Goal: Task Accomplishment & Management: Manage account settings

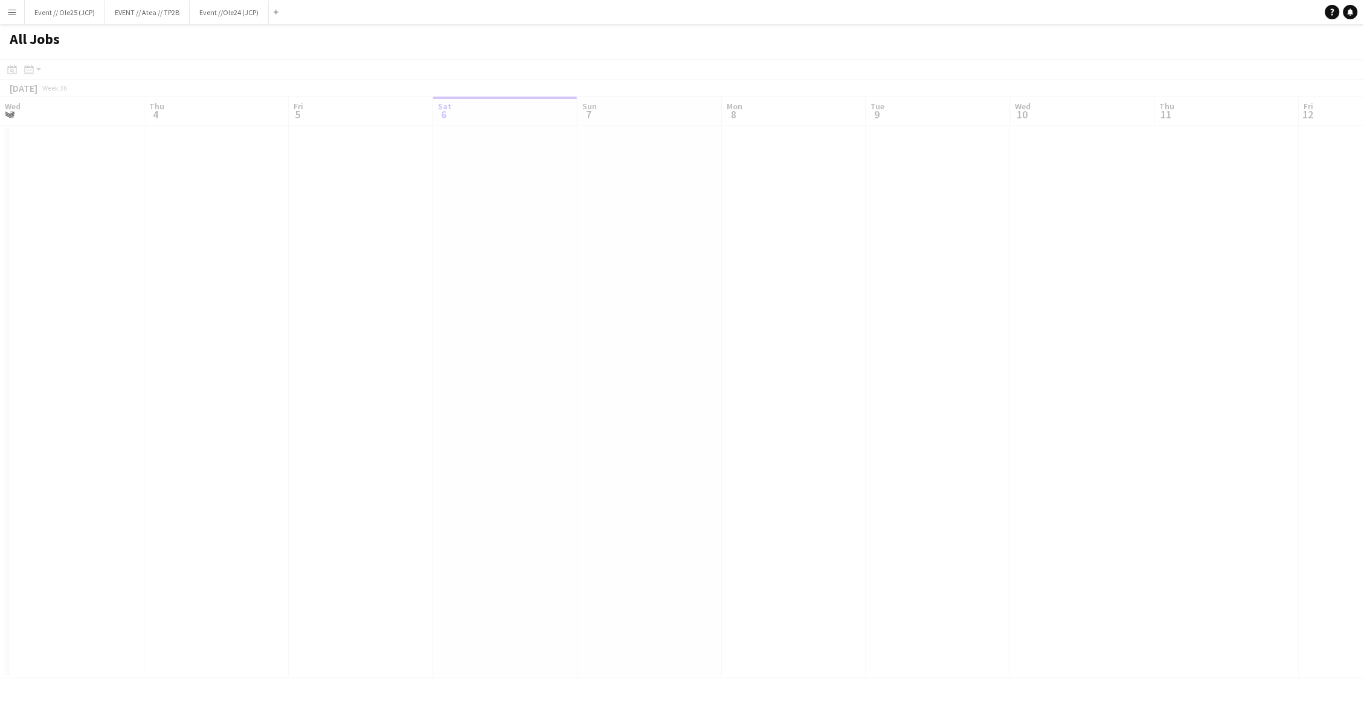
scroll to position [0, 288]
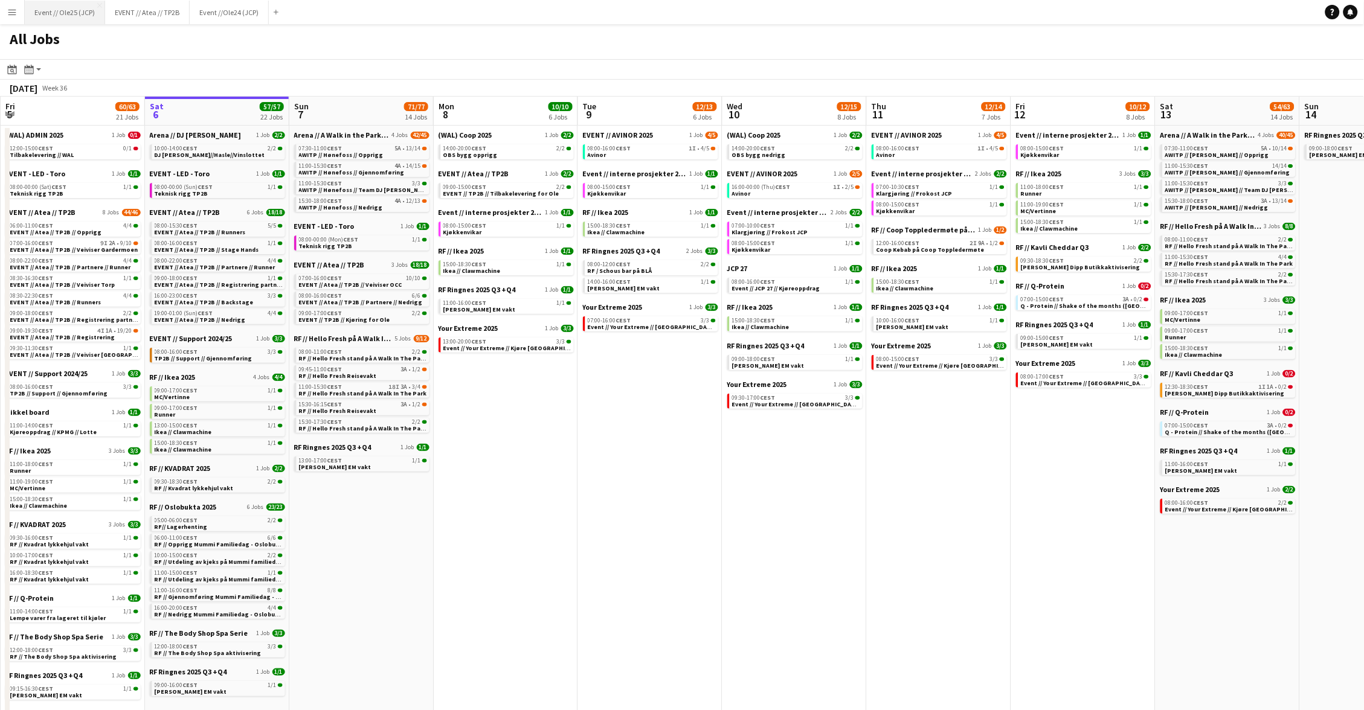
click at [74, 13] on button "Event // Ole25 (JCP) Close" at bounding box center [65, 13] width 80 height 24
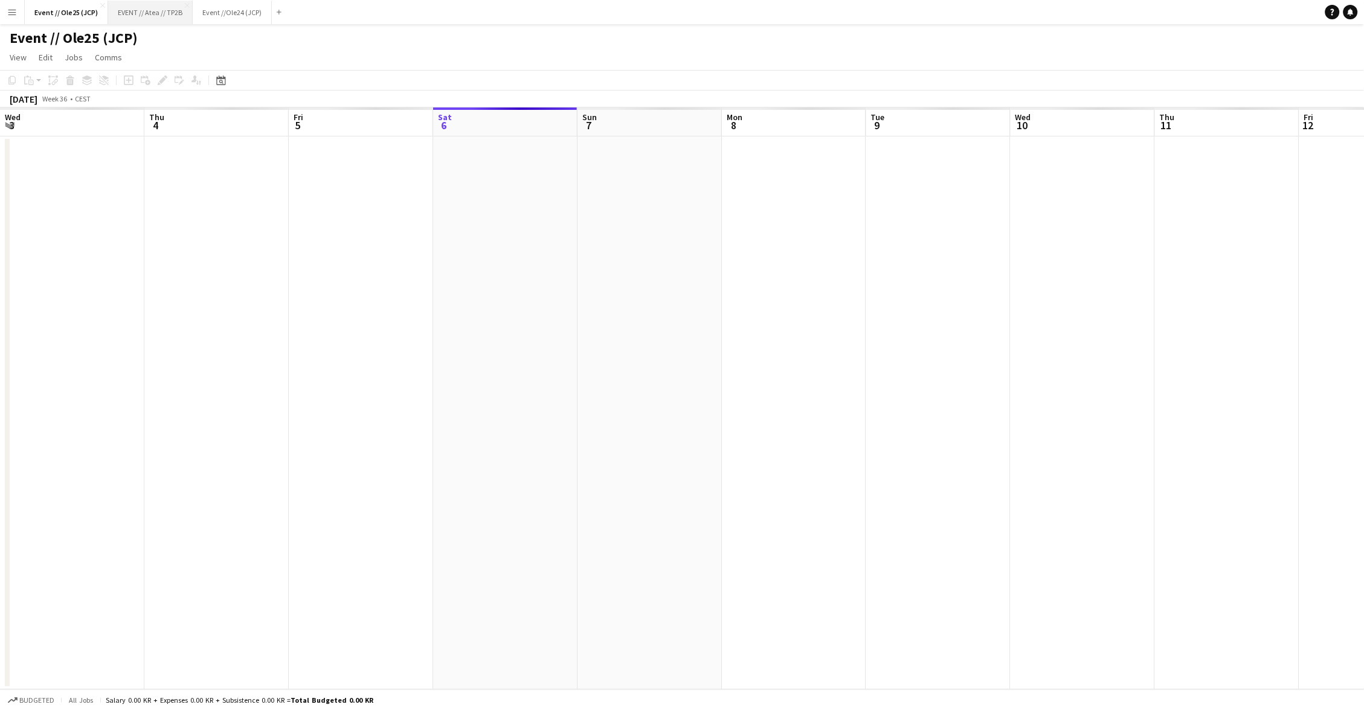
scroll to position [0, 288]
click at [10, 15] on app-icon "Menu" at bounding box center [12, 12] width 10 height 10
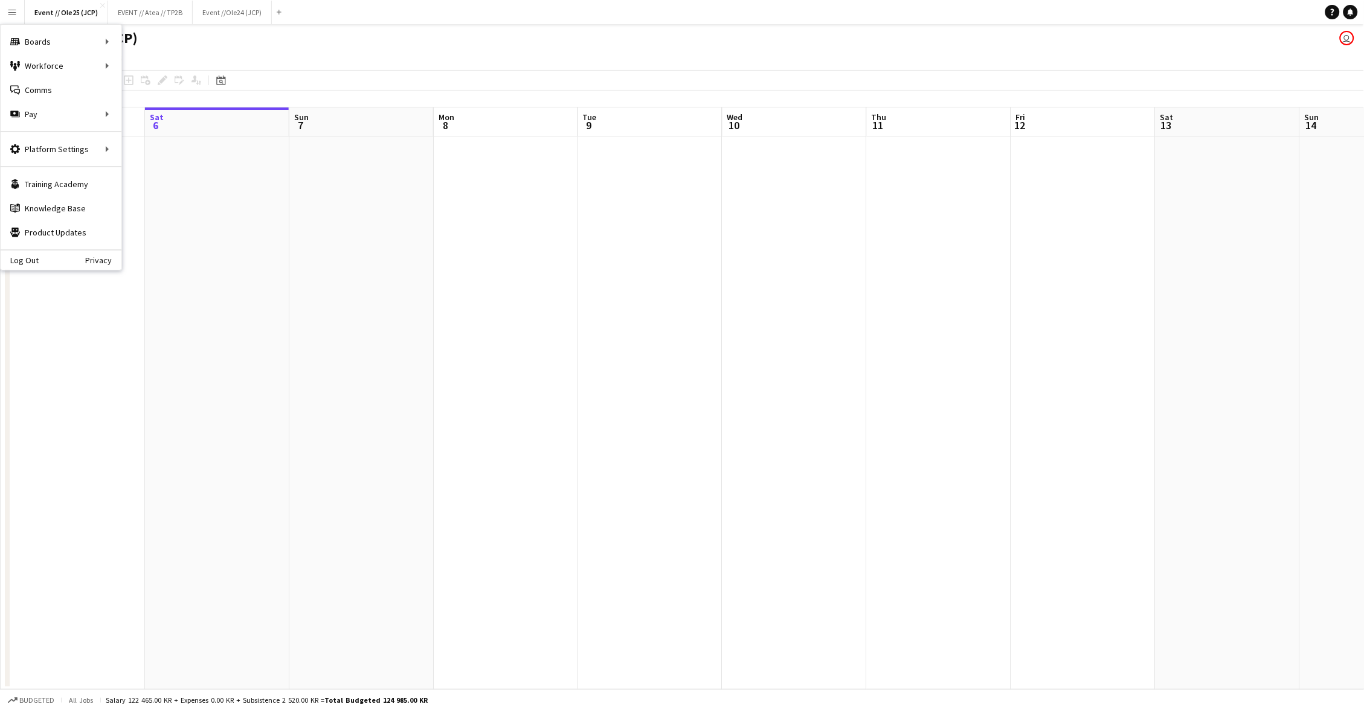
click at [321, 70] on app-toolbar "Copy Paste Paste Command V Paste with crew Command Shift V Paste linked Job [GE…" at bounding box center [682, 80] width 1364 height 21
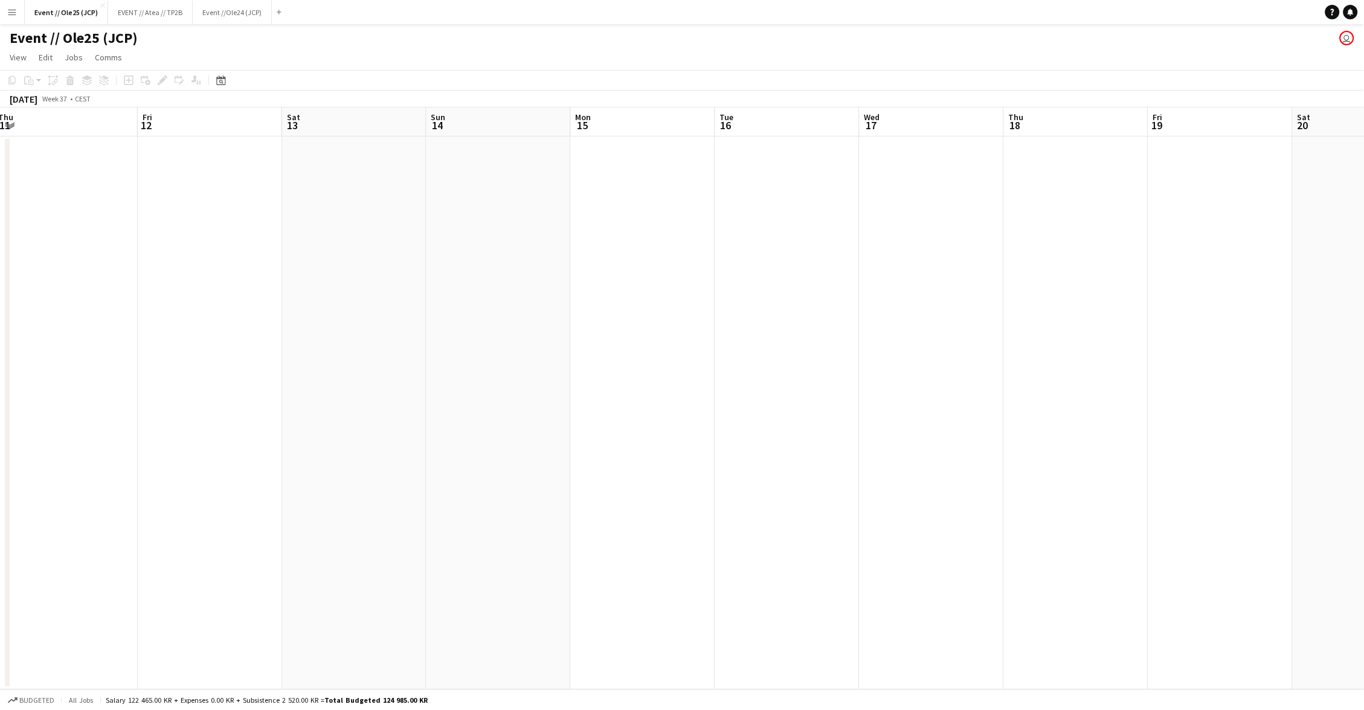
scroll to position [0, 484]
click at [156, 8] on button "EVENT // Atea // TP2B Close" at bounding box center [150, 13] width 85 height 24
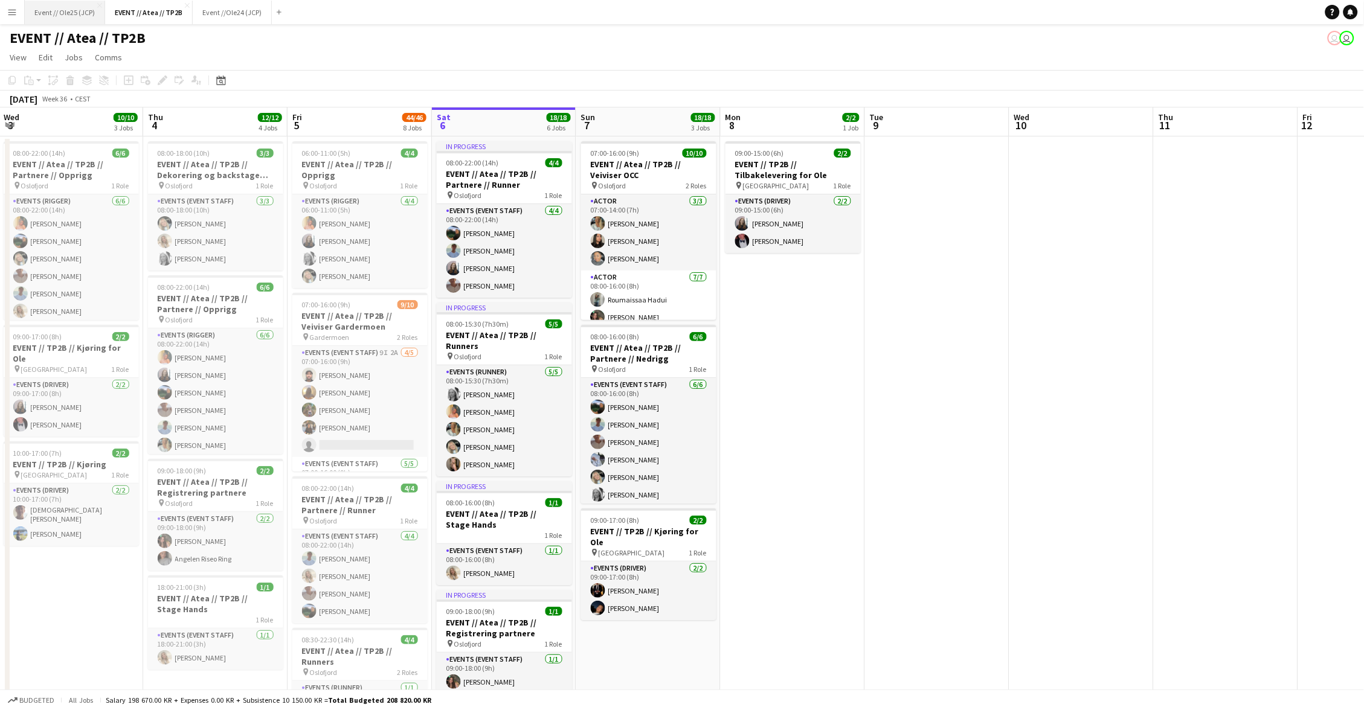
click at [51, 9] on button "Event // Ole25 (JCP) Close" at bounding box center [65, 13] width 80 height 24
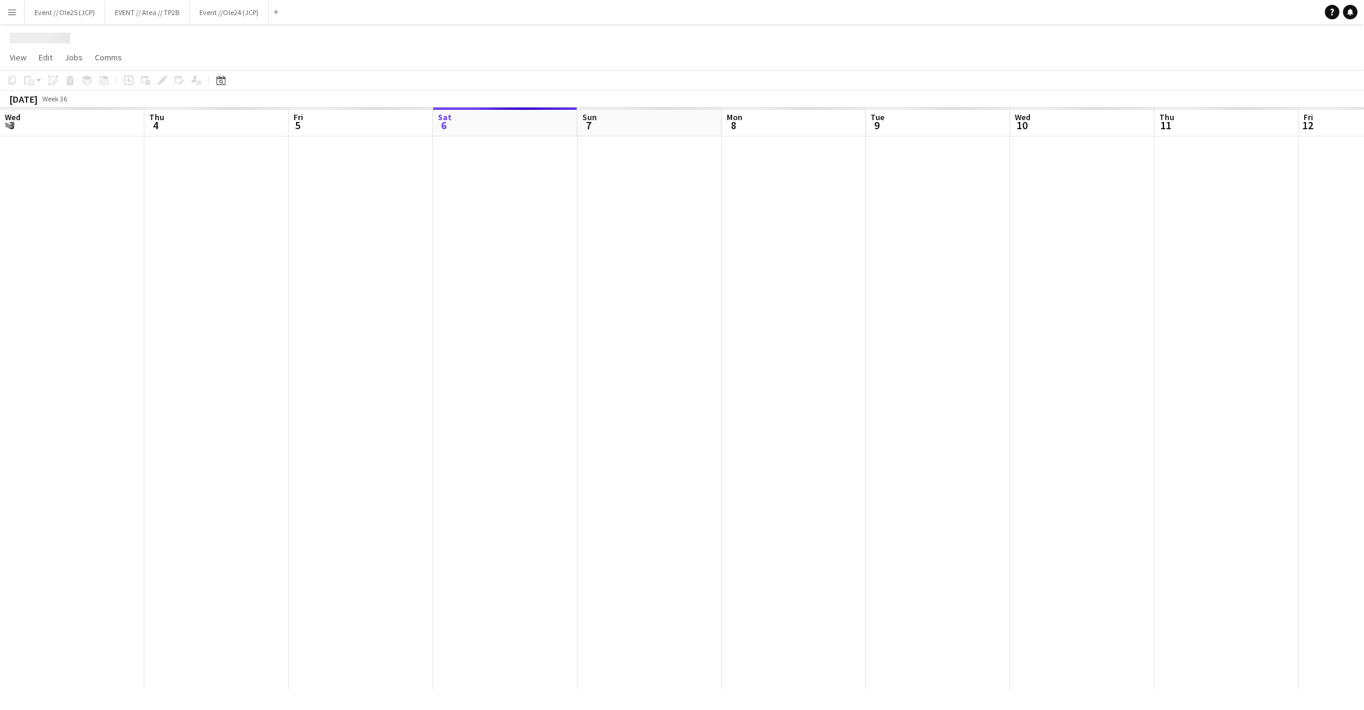
scroll to position [0, 288]
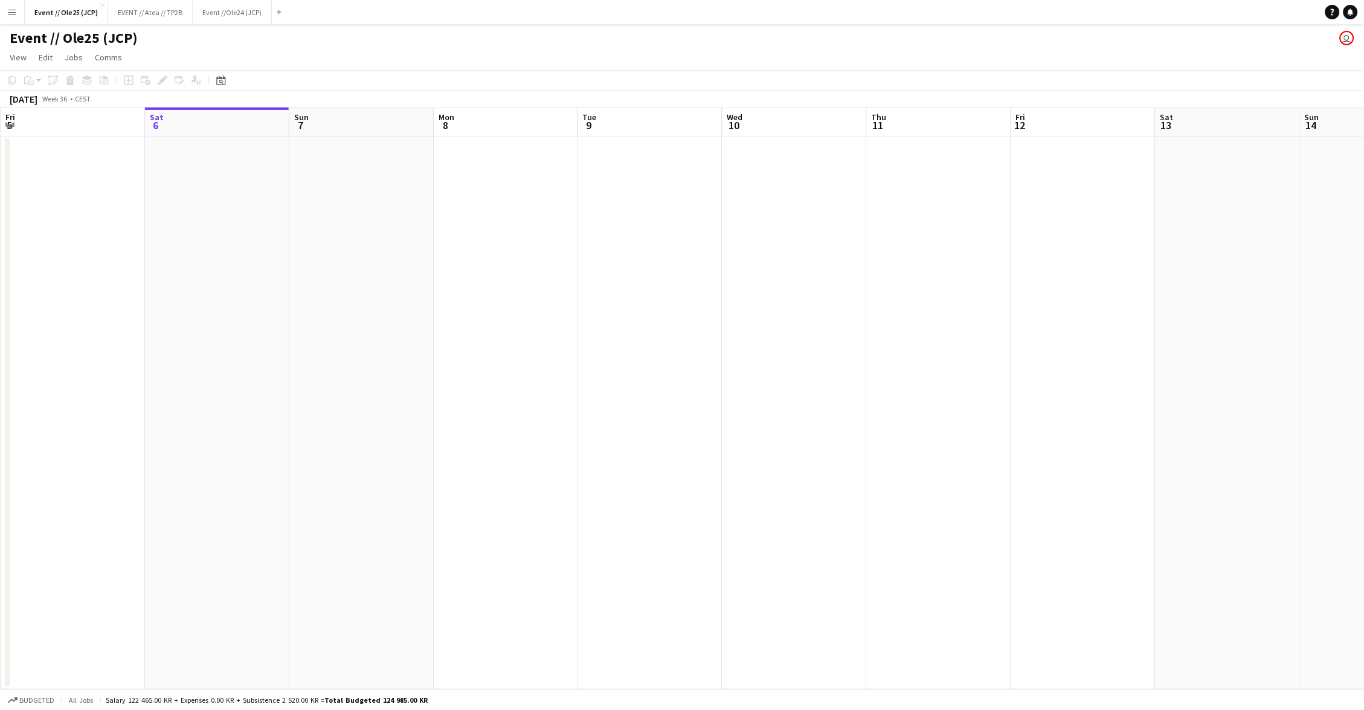
click at [15, 14] on app-icon "Menu" at bounding box center [12, 12] width 10 height 10
click at [54, 19] on button "Event // Ole25 (JCP) Close" at bounding box center [66, 13] width 83 height 24
click at [22, 14] on button "Menu" at bounding box center [12, 12] width 24 height 24
click at [90, 15] on button "Event // Ole25 (JCP) Close" at bounding box center [66, 13] width 83 height 24
click at [232, 10] on button "Event //Ole24 (JCP) Close" at bounding box center [232, 13] width 79 height 24
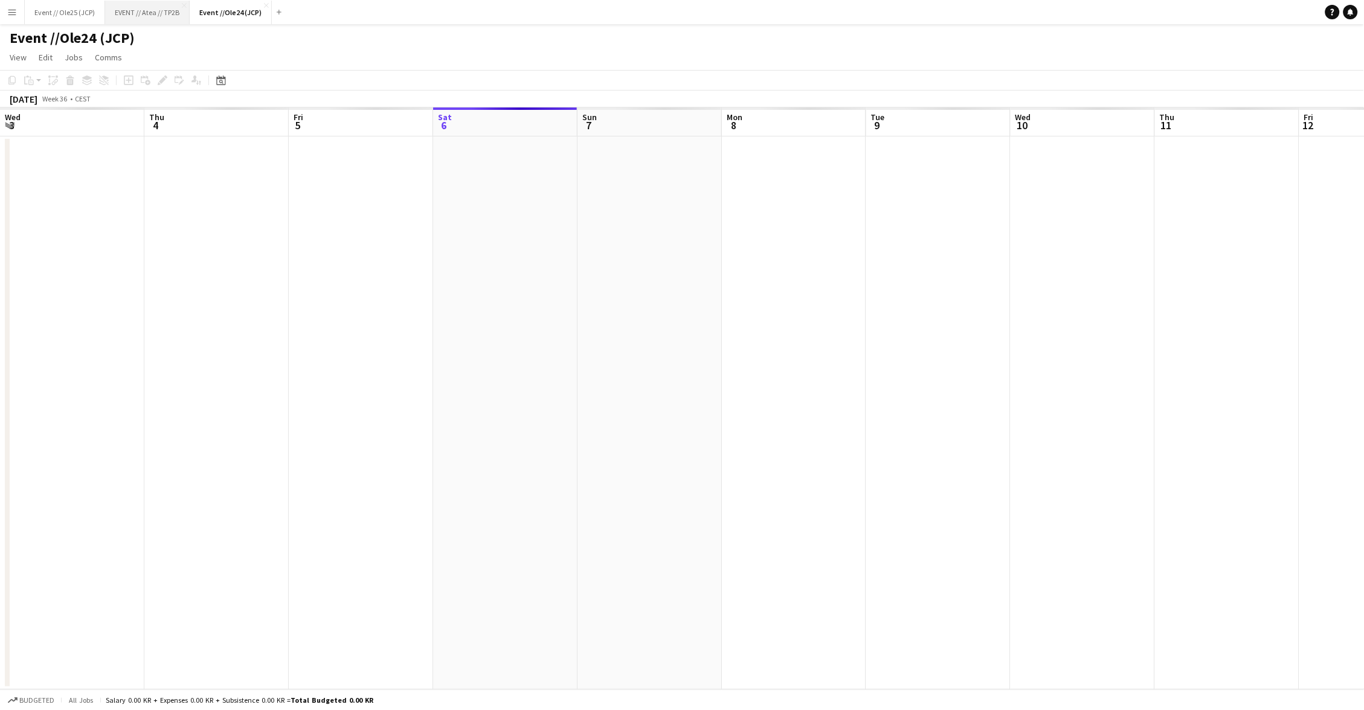
scroll to position [0, 288]
click at [155, 6] on button "EVENT // Atea // TP2B Close" at bounding box center [147, 13] width 85 height 24
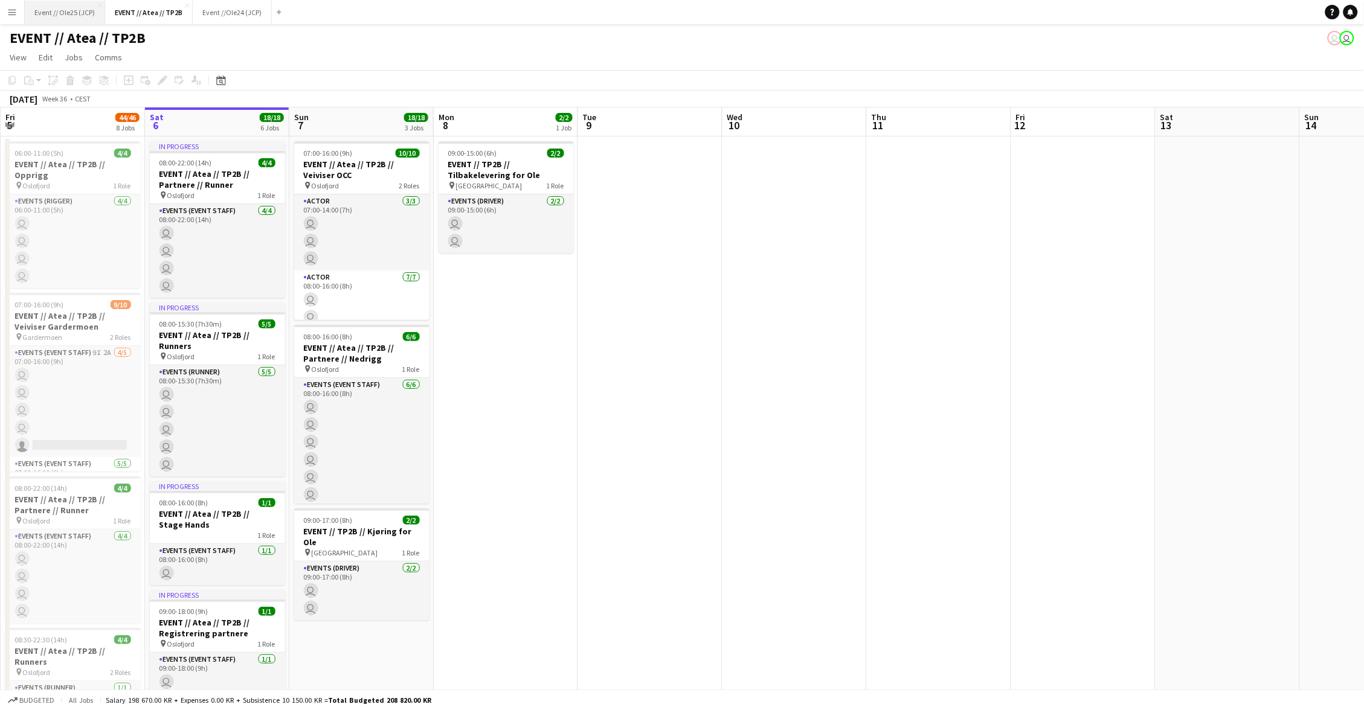
click at [94, 7] on button "Event // Ole25 (JCP) Close" at bounding box center [65, 13] width 80 height 24
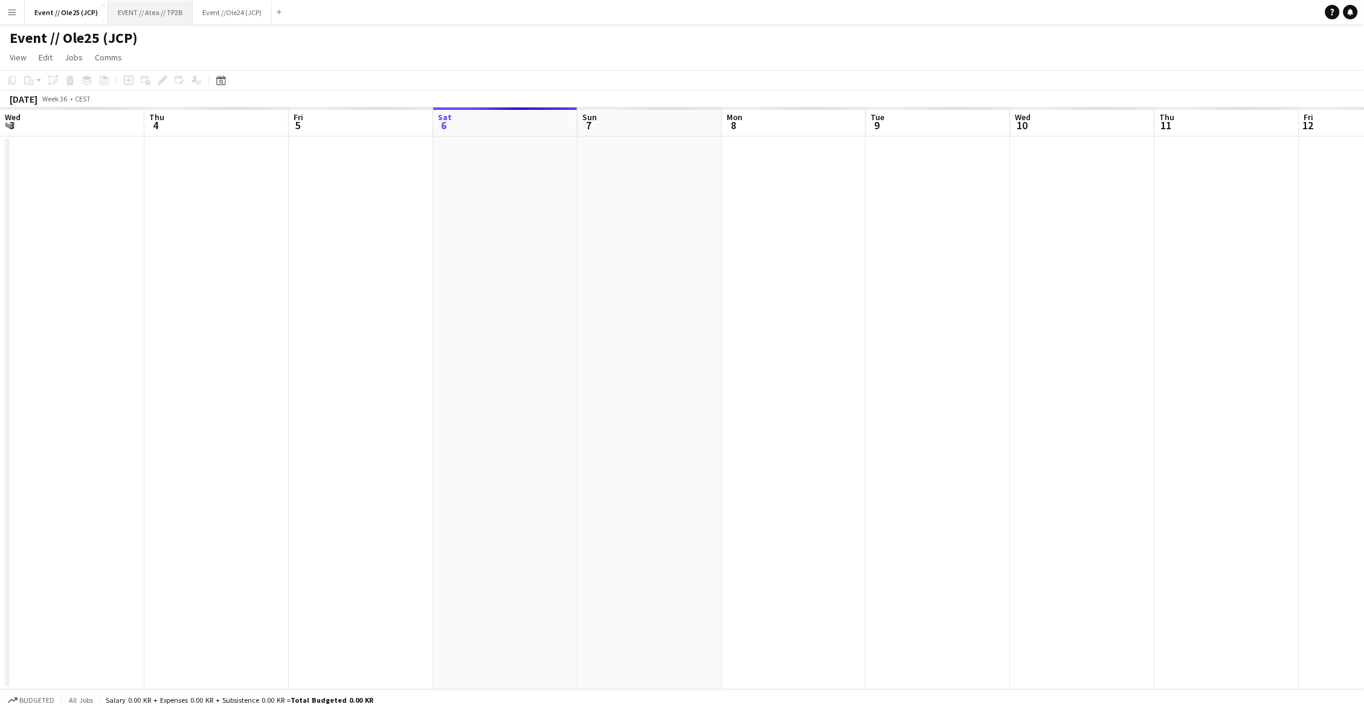
scroll to position [0, 288]
drag, startPoint x: 137, startPoint y: 6, endPoint x: 231, endPoint y: 11, distance: 93.8
click at [137, 6] on button "EVENT // Atea // TP2B Close" at bounding box center [150, 13] width 85 height 24
click at [240, 11] on button "Event //Ole24 (JCP) Close" at bounding box center [232, 13] width 79 height 24
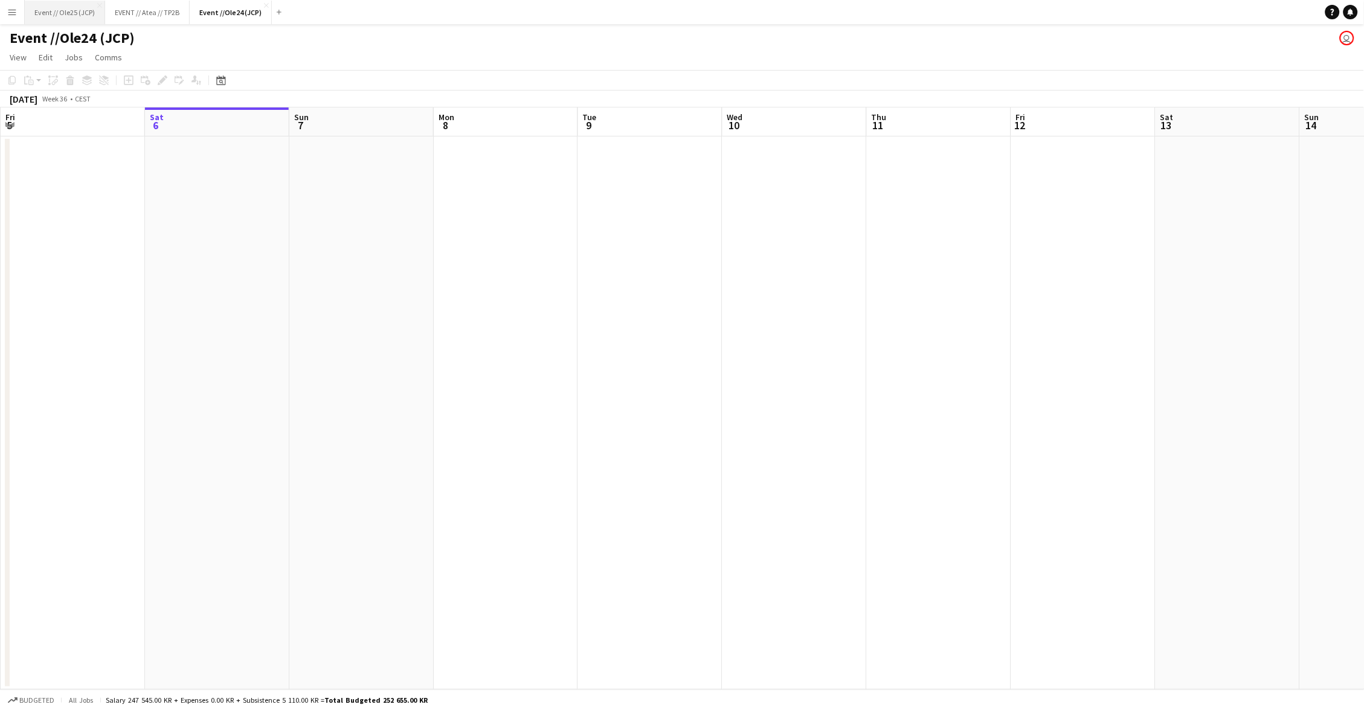
drag, startPoint x: 158, startPoint y: 10, endPoint x: 100, endPoint y: 7, distance: 58.0
click at [158, 10] on button "EVENT // Atea // TP2B Close" at bounding box center [147, 13] width 85 height 24
drag, startPoint x: 83, startPoint y: 7, endPoint x: 142, endPoint y: 8, distance: 59.2
click at [83, 7] on button "Event // Ole25 (JCP) Close" at bounding box center [65, 13] width 80 height 24
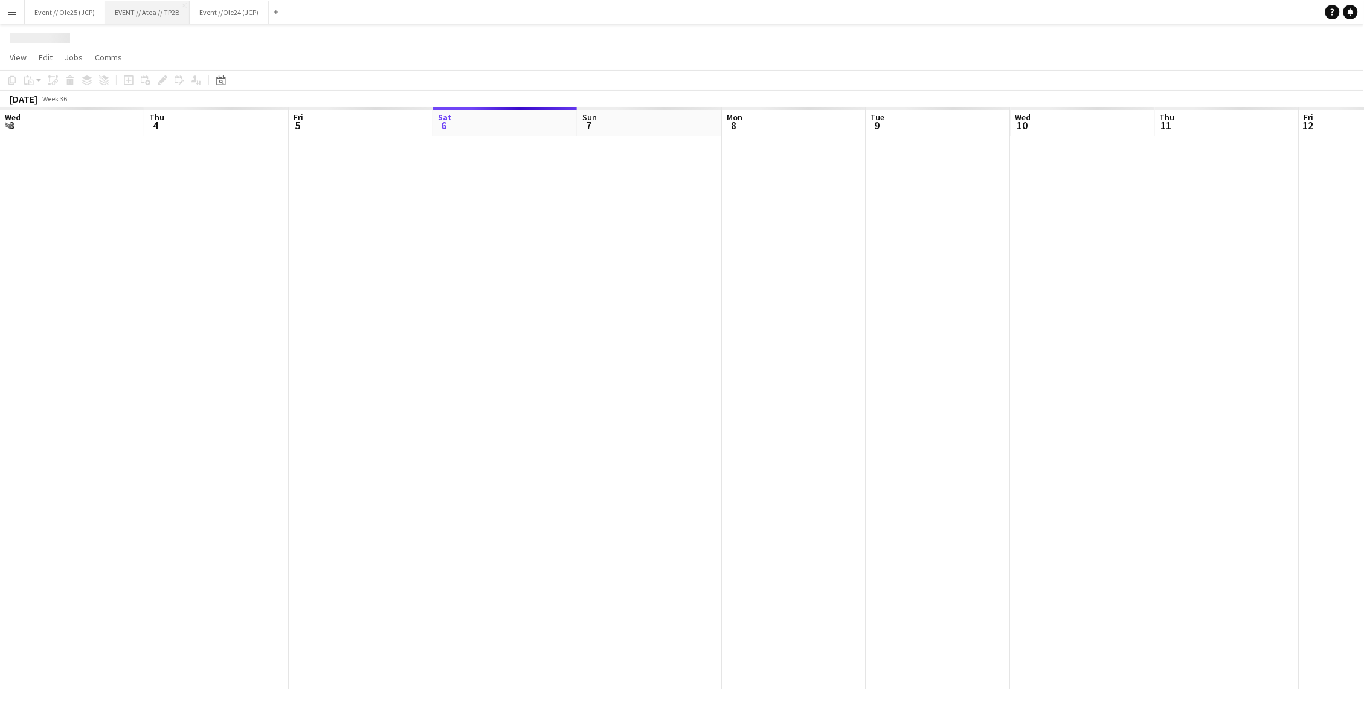
scroll to position [0, 288]
click at [143, 8] on button "EVENT // Atea // TP2B Close" at bounding box center [147, 13] width 85 height 24
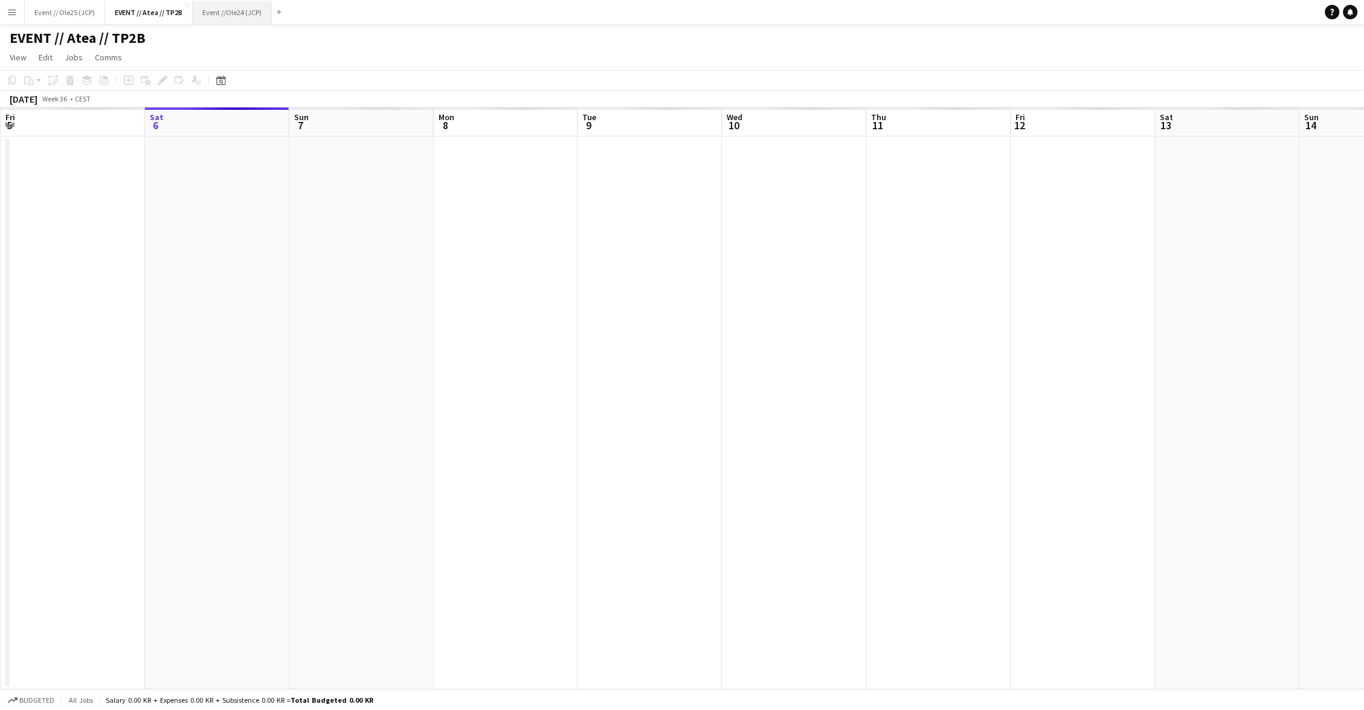
click at [208, 15] on button "Event //Ole24 (JCP) Close" at bounding box center [232, 13] width 79 height 24
click at [143, 6] on button "EVENT // Atea // TP2B Close" at bounding box center [147, 13] width 85 height 24
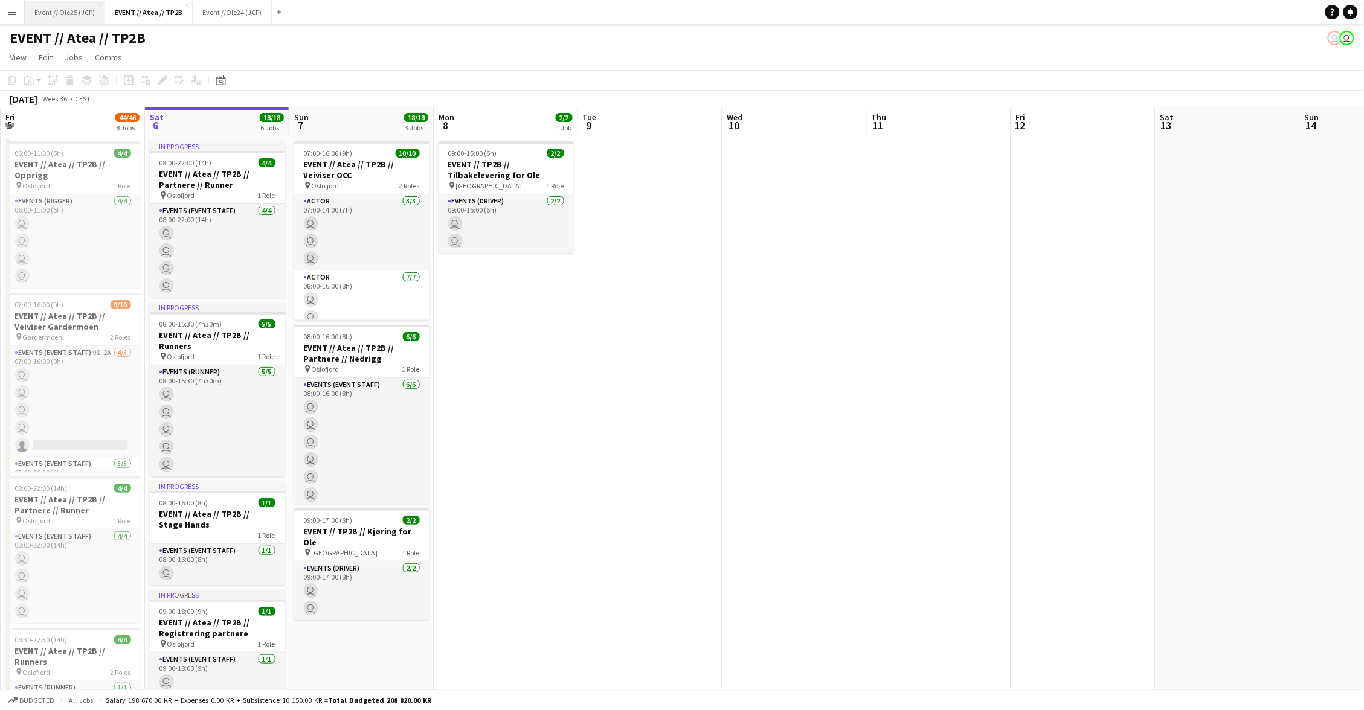
click at [76, 11] on button "Event // Ole25 (JCP) Close" at bounding box center [65, 13] width 80 height 24
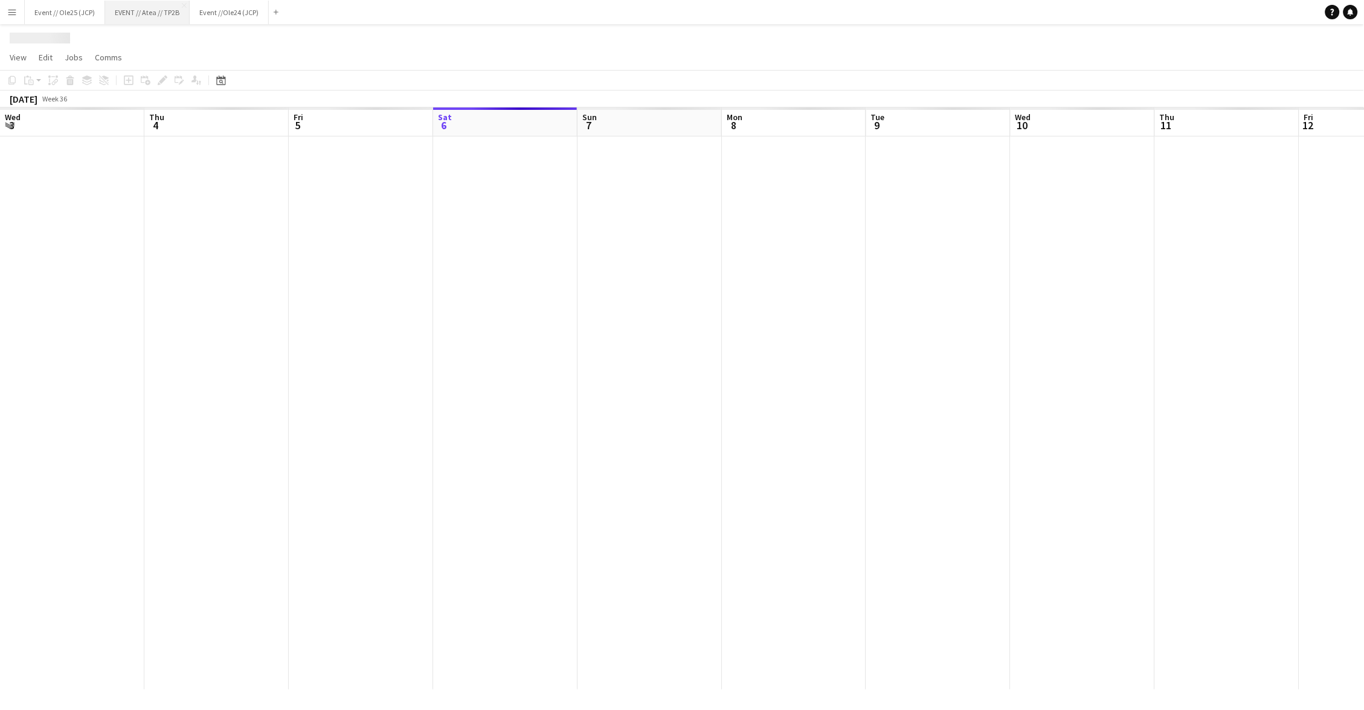
scroll to position [0, 288]
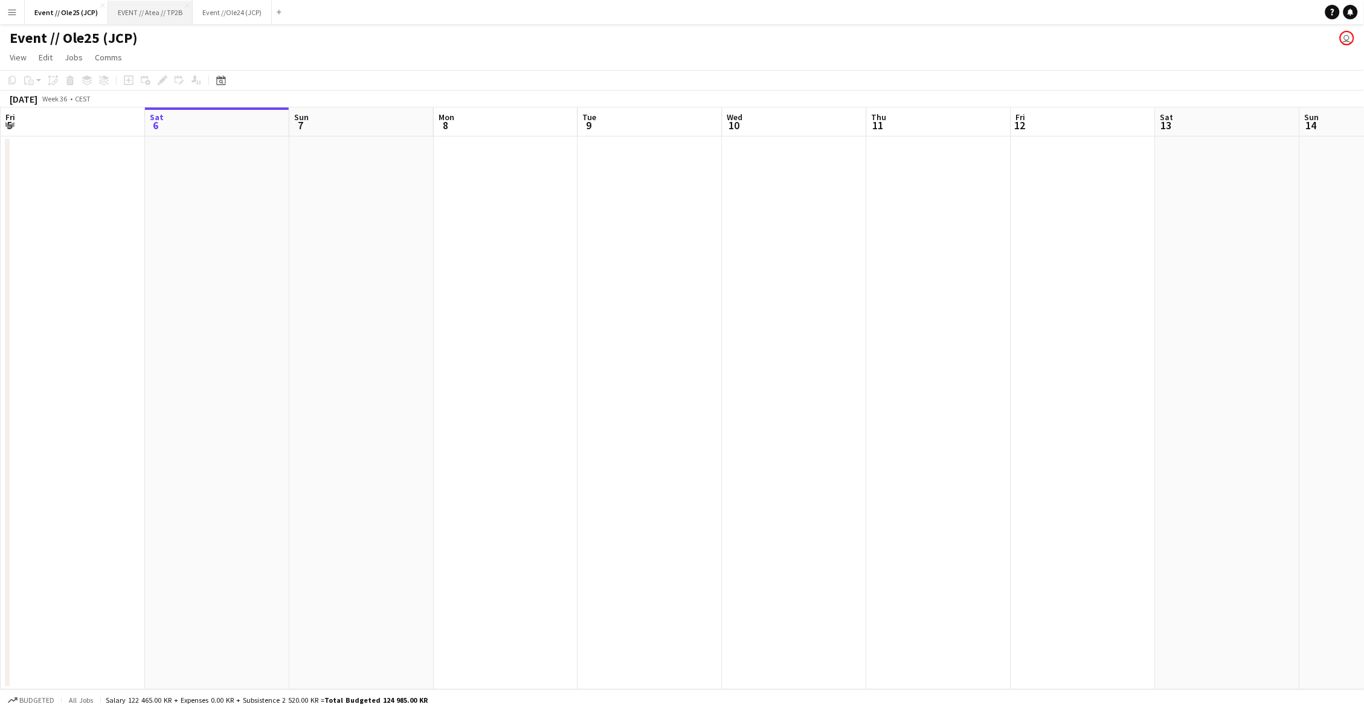
click at [168, 13] on button "EVENT // Atea // TP2B Close" at bounding box center [150, 13] width 85 height 24
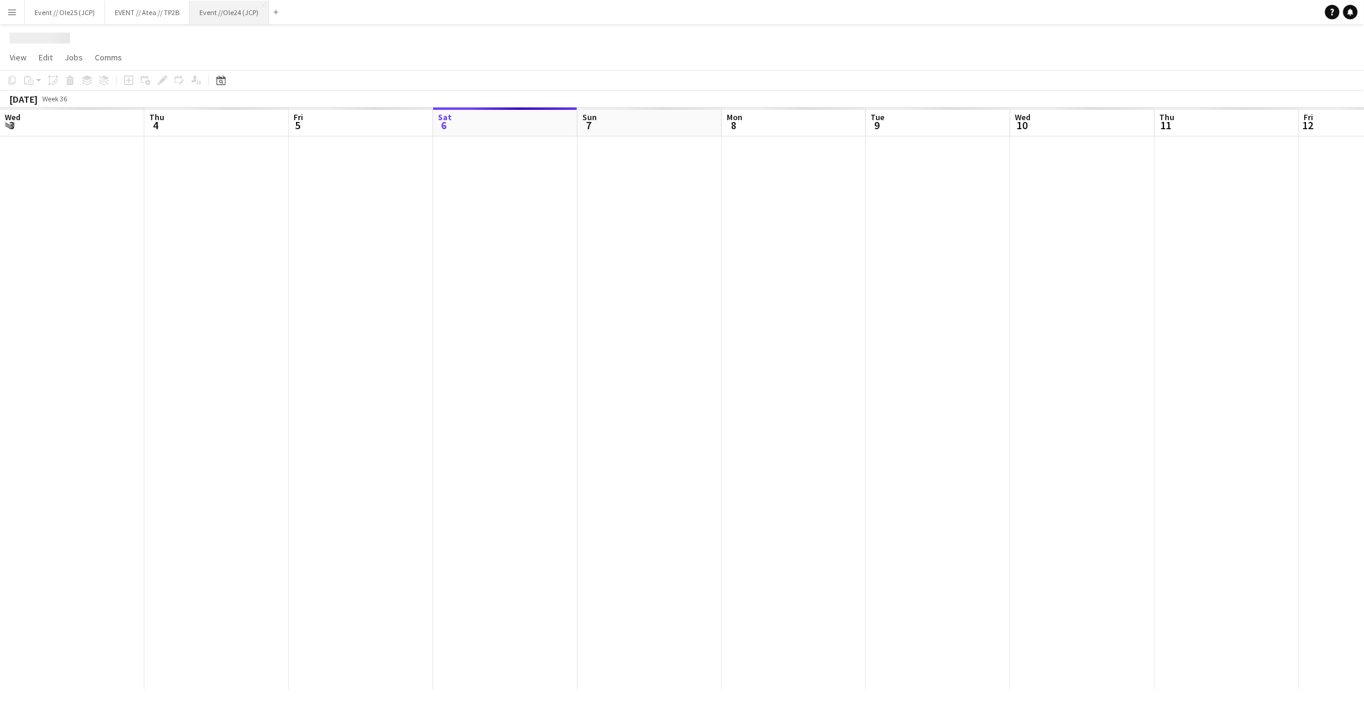
scroll to position [0, 288]
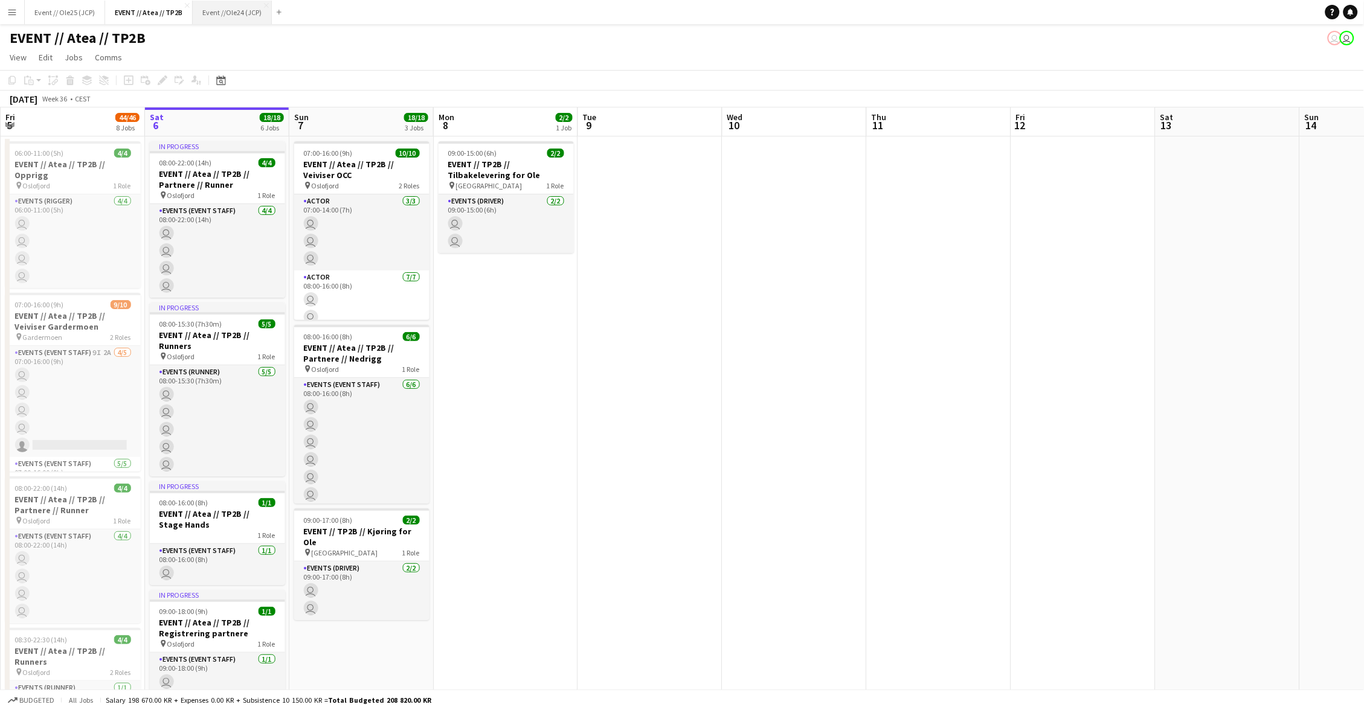
click at [250, 14] on button "Event //Ole24 (JCP) Close" at bounding box center [232, 13] width 79 height 24
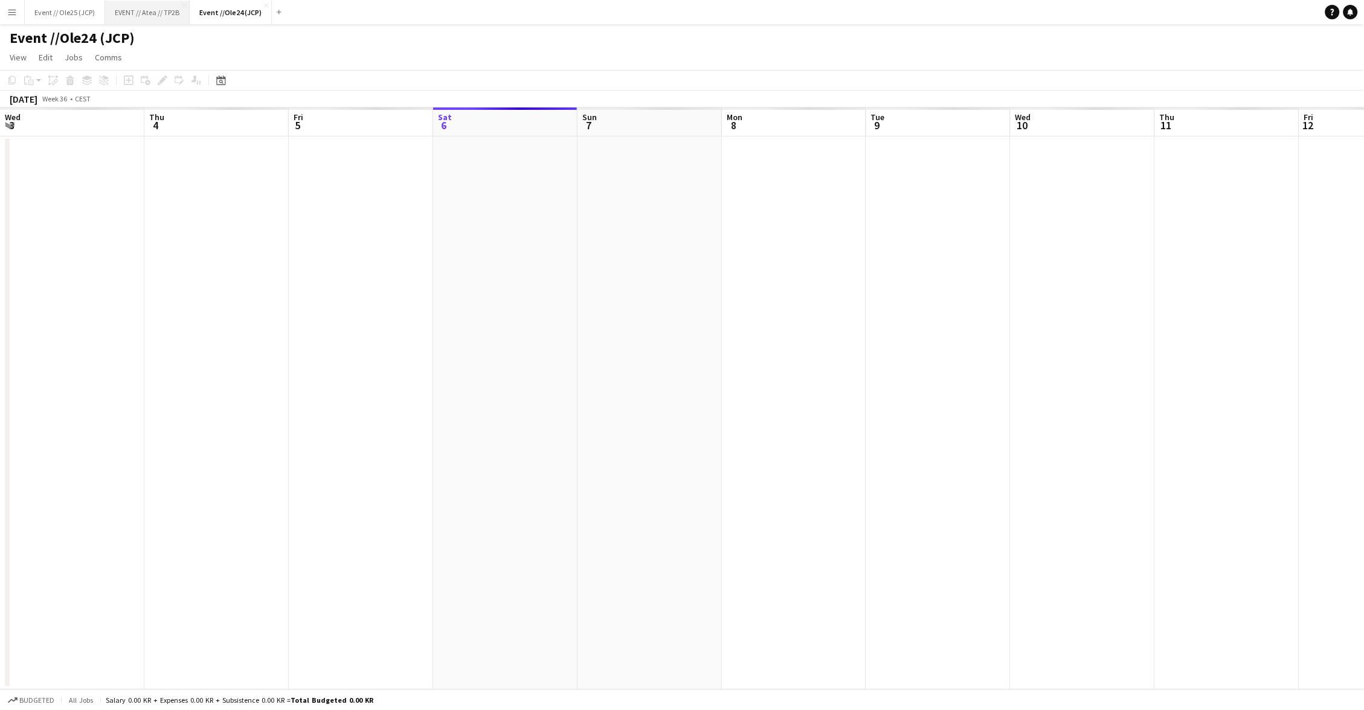
scroll to position [0, 288]
click at [148, 16] on button "EVENT // Atea // TP2B Close" at bounding box center [147, 13] width 85 height 24
click at [92, 16] on button "Event // Ole25 (JCP) Close" at bounding box center [65, 13] width 80 height 24
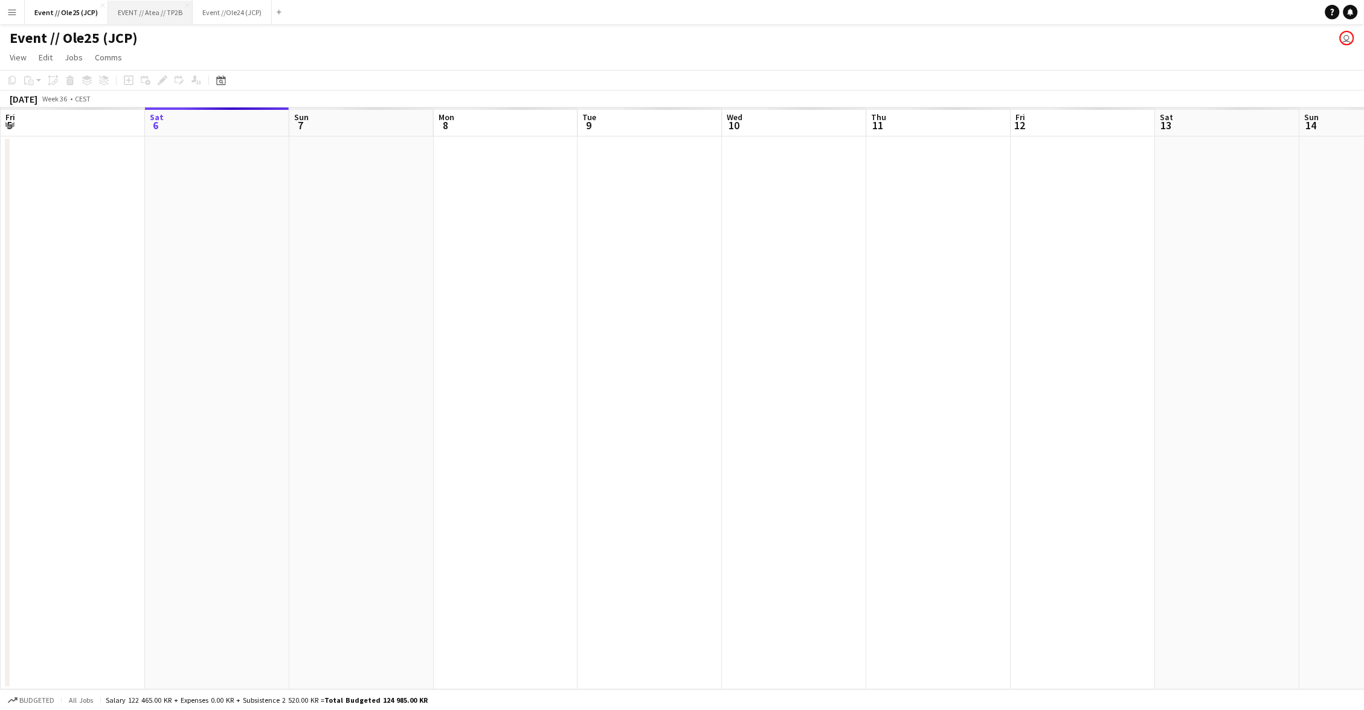
click at [159, 14] on button "EVENT // Atea // TP2B Close" at bounding box center [150, 13] width 85 height 24
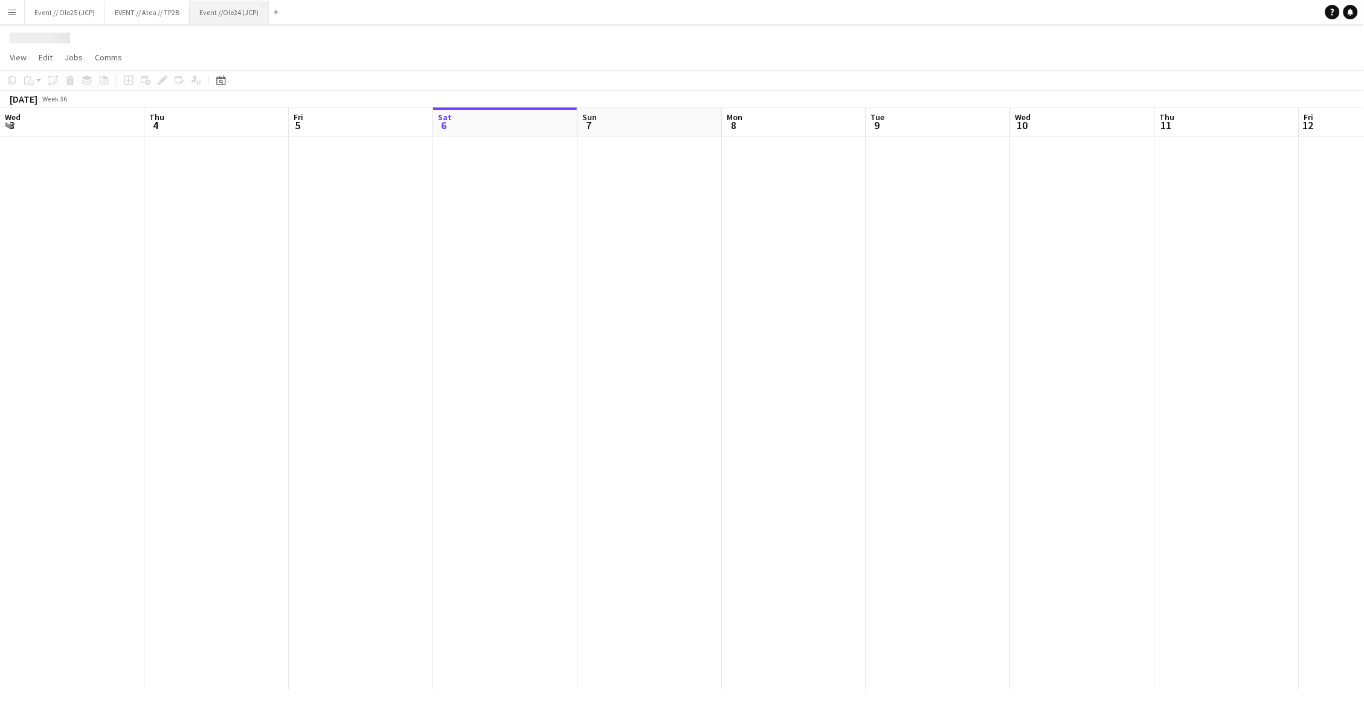
scroll to position [0, 288]
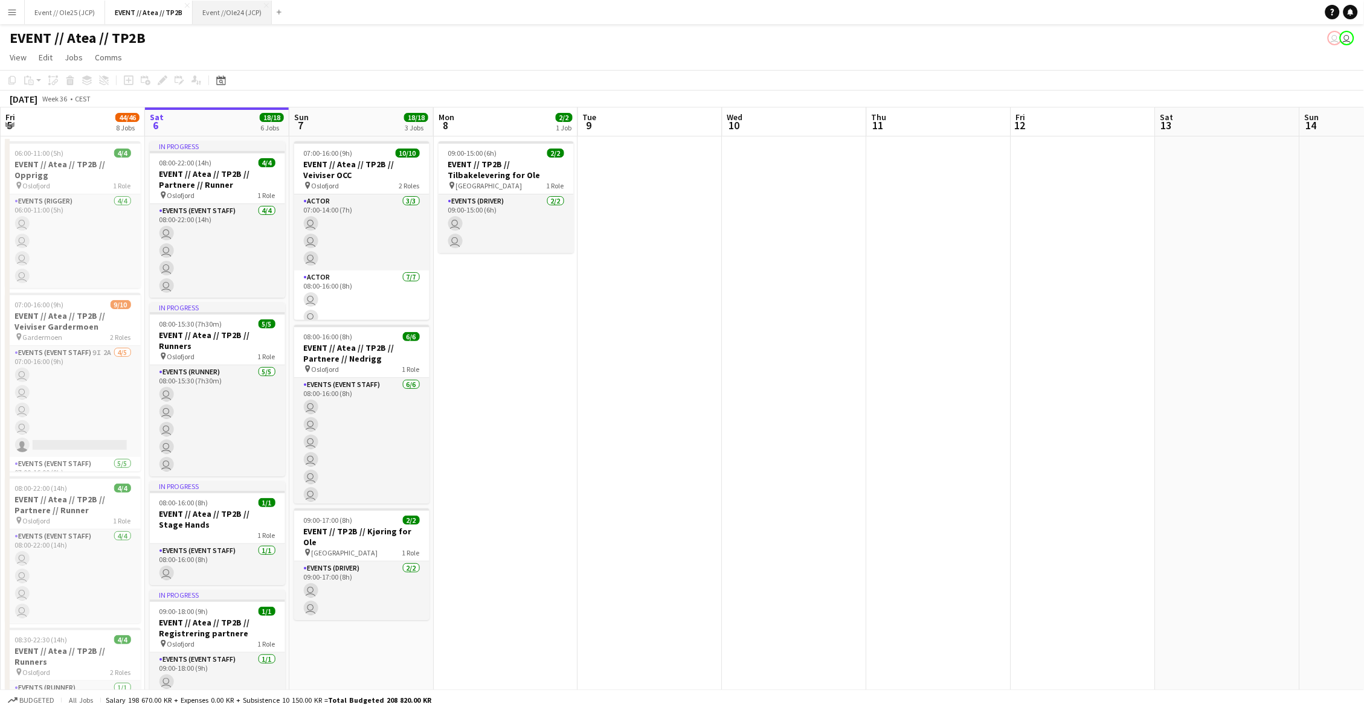
click at [207, 13] on button "Event //Ole24 (JCP) Close" at bounding box center [232, 13] width 79 height 24
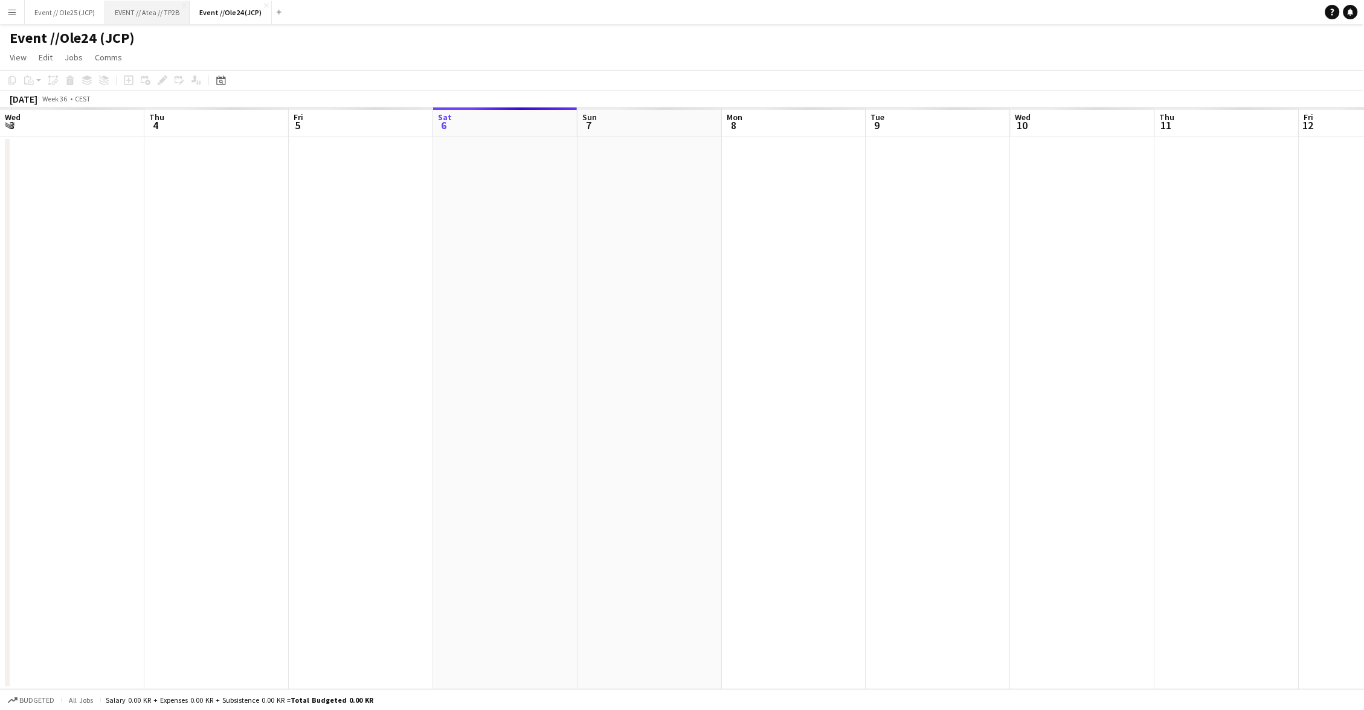
scroll to position [0, 288]
click at [152, 14] on button "EVENT // Atea // TP2B Close" at bounding box center [147, 13] width 85 height 24
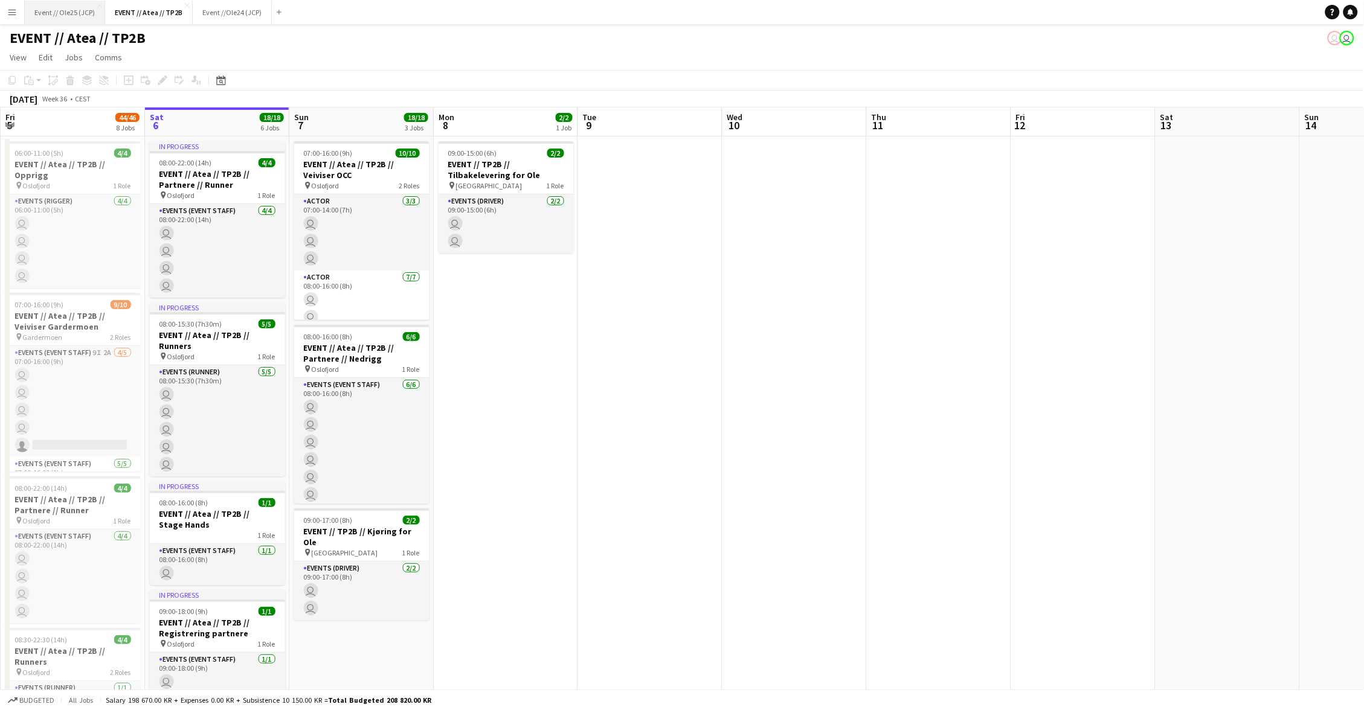
click at [74, 10] on button "Event // Ole25 (JCP) Close" at bounding box center [65, 13] width 80 height 24
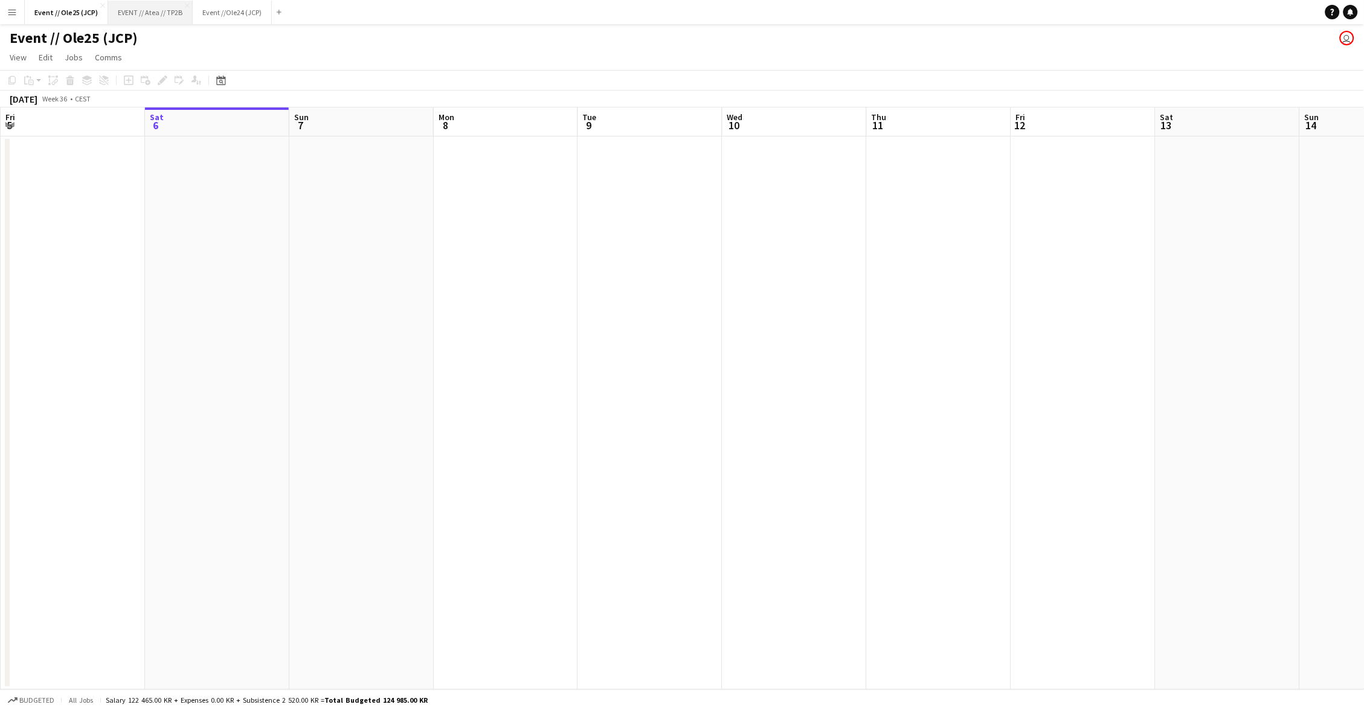
click at [162, 13] on button "EVENT // Atea // TP2B Close" at bounding box center [150, 13] width 85 height 24
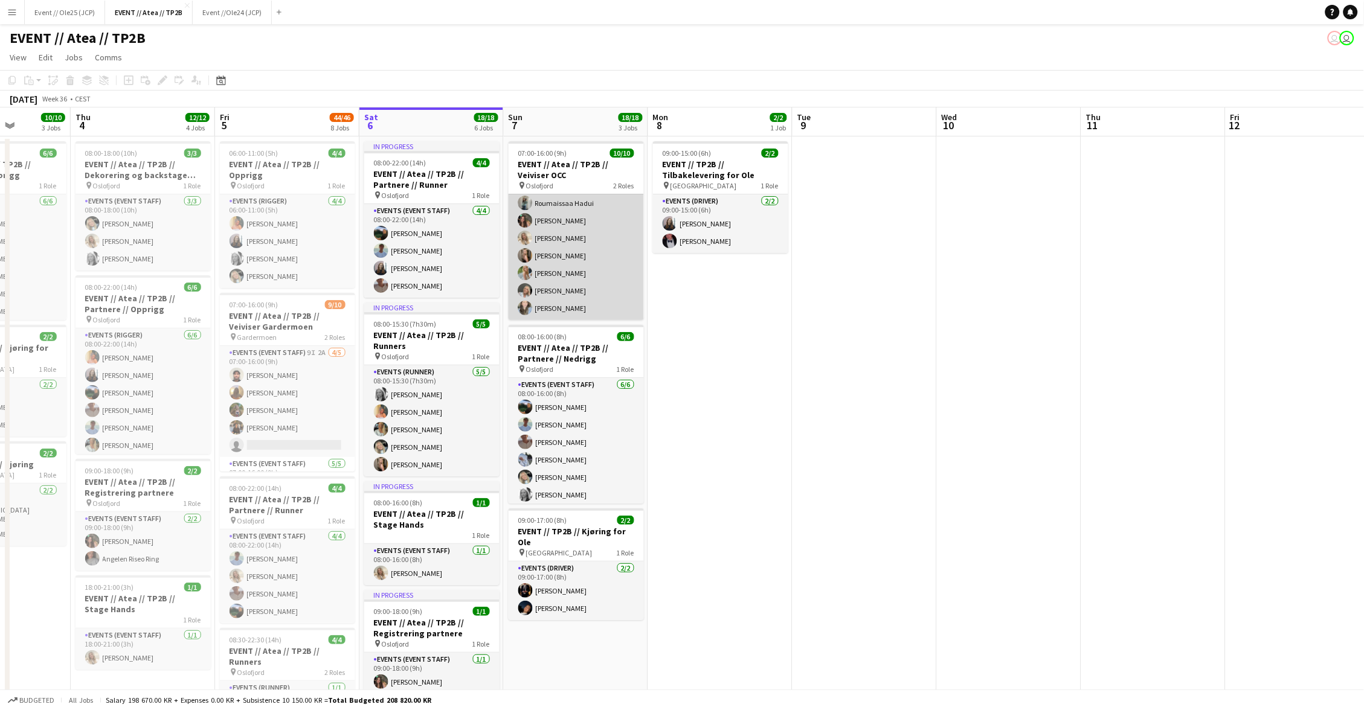
scroll to position [98, 0]
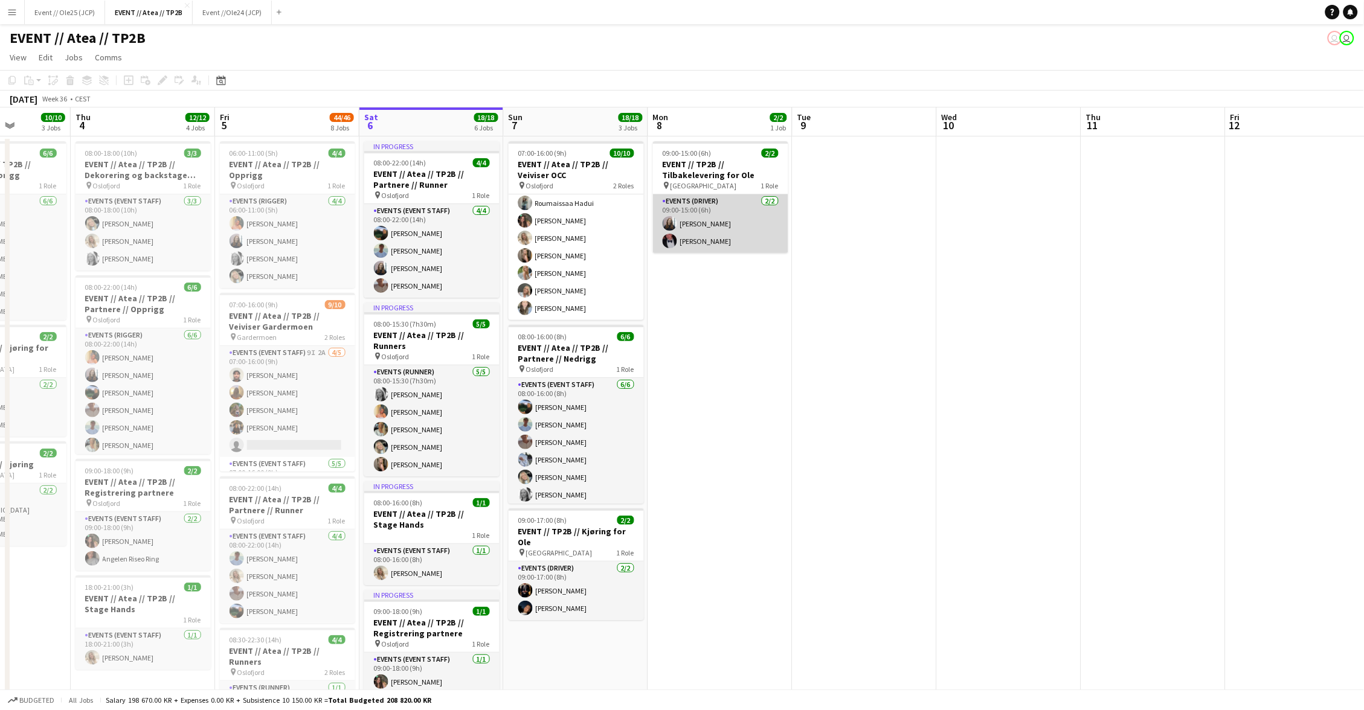
click at [693, 243] on app-card-role "Events (Driver) [DATE] 09:00-15:00 (6h) [PERSON_NAME]" at bounding box center [720, 224] width 135 height 59
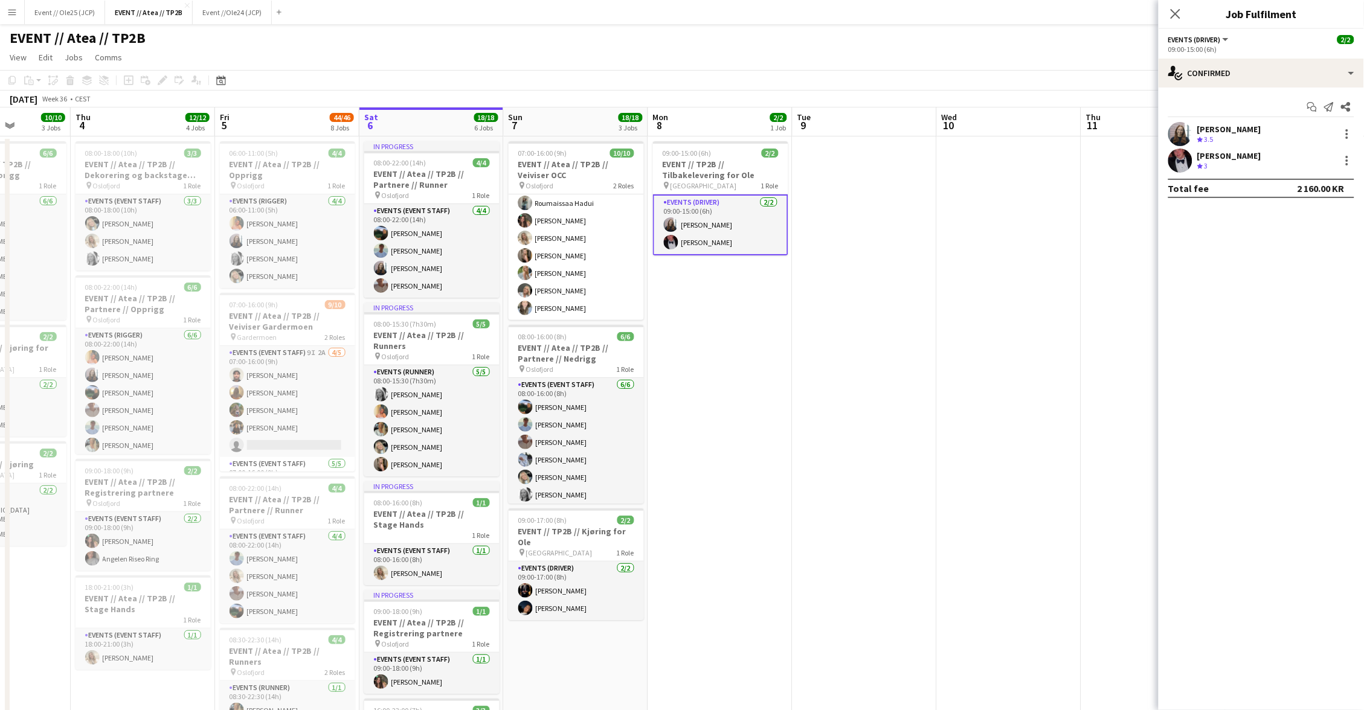
click at [1218, 126] on div "[PERSON_NAME]" at bounding box center [1229, 129] width 64 height 11
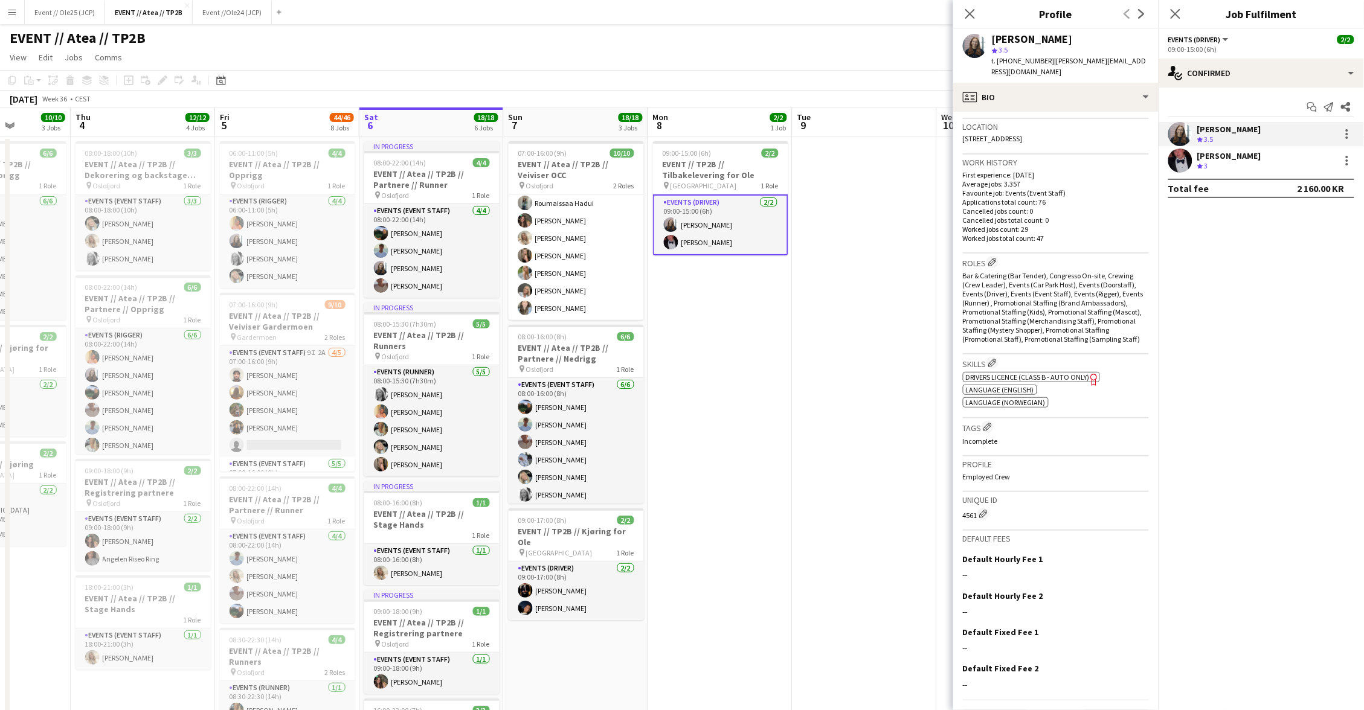
scroll to position [253, 0]
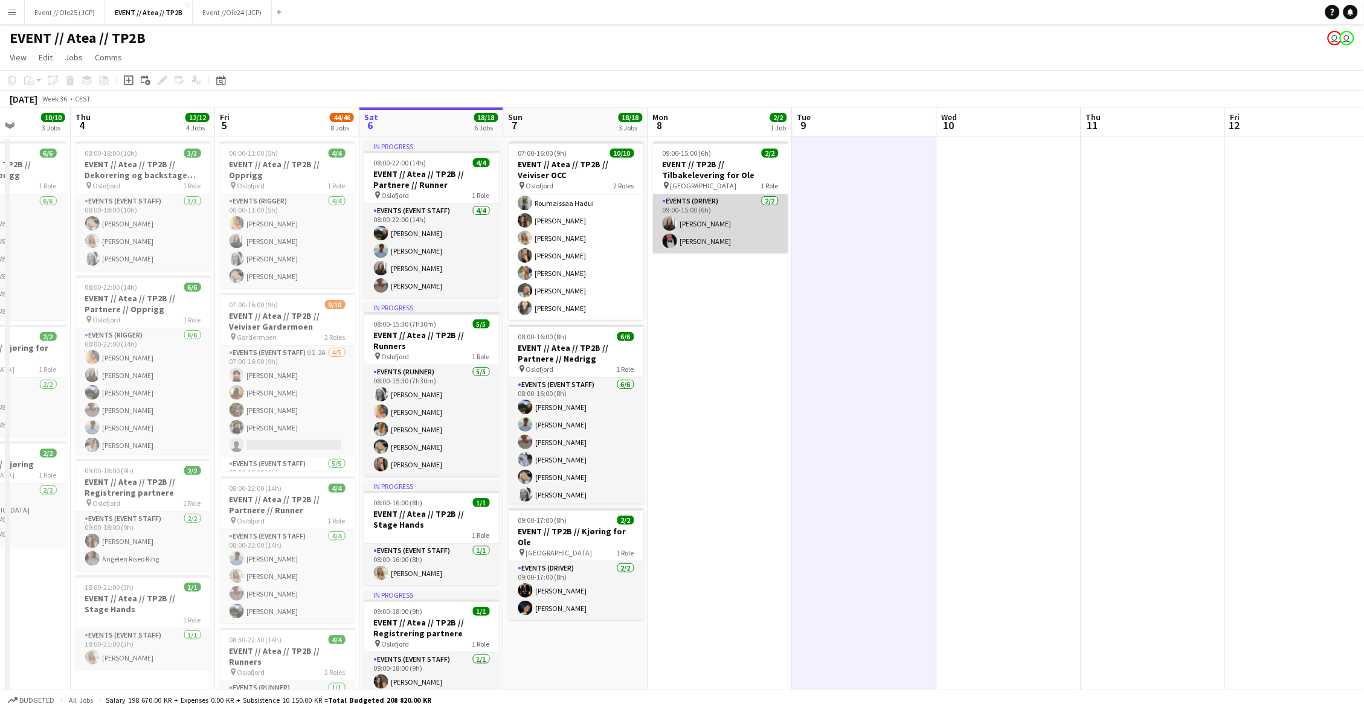
click at [736, 223] on app-card-role "Events (Driver) [DATE] 09:00-15:00 (6h) [PERSON_NAME]" at bounding box center [720, 224] width 135 height 59
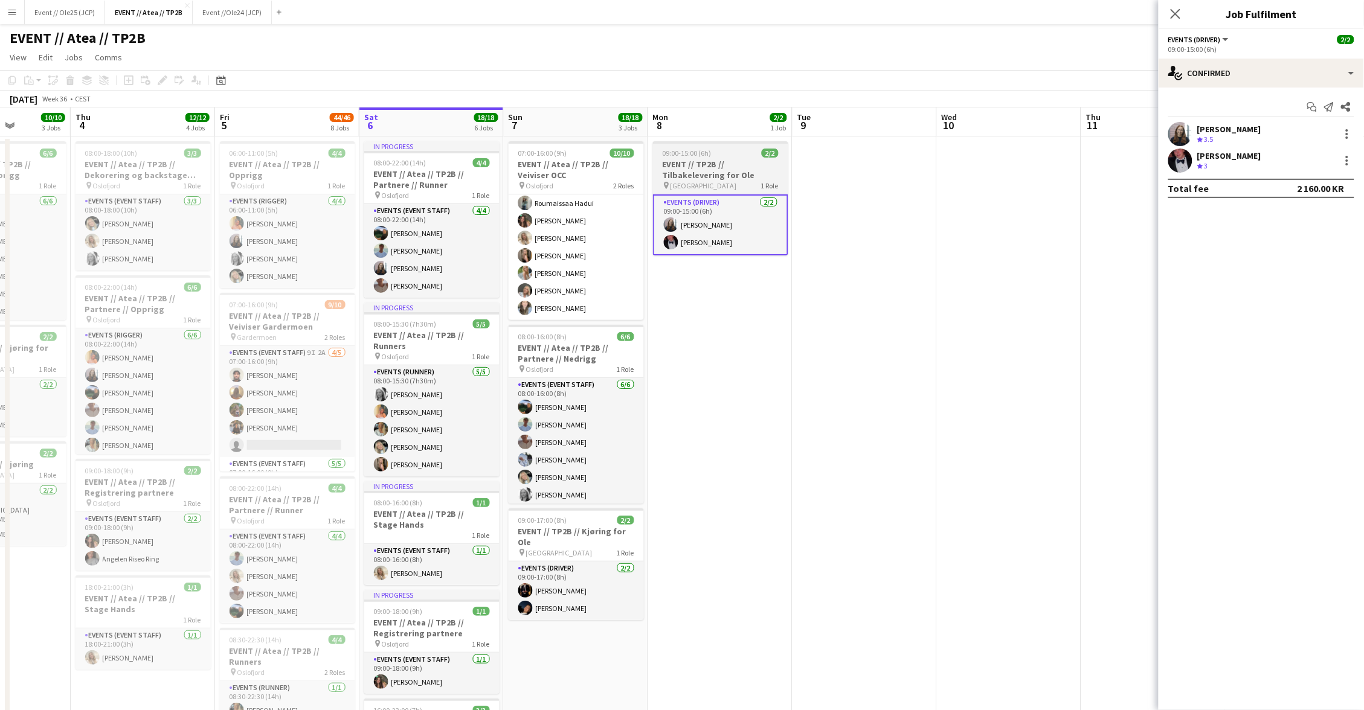
click at [687, 178] on h3 "EVENT // TP2B // Tilbakelevering for Ole" at bounding box center [720, 170] width 135 height 22
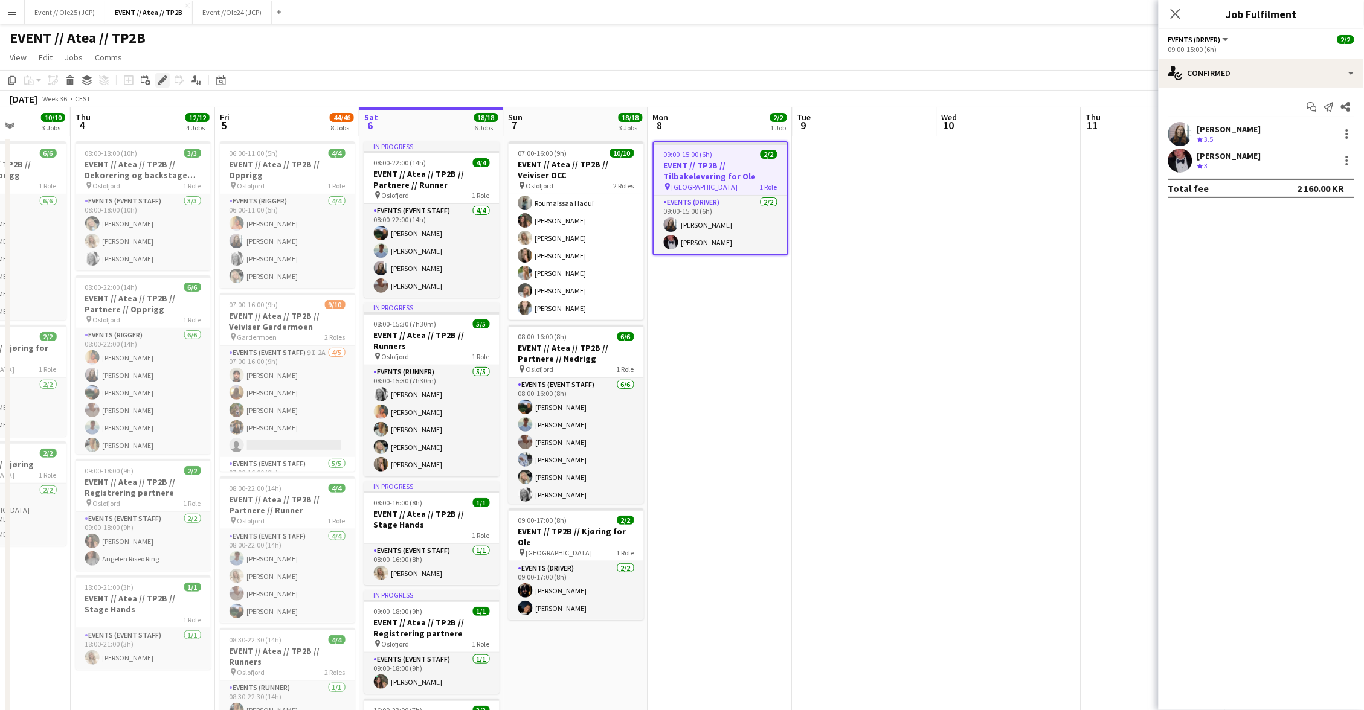
click at [163, 79] on icon at bounding box center [162, 80] width 7 height 7
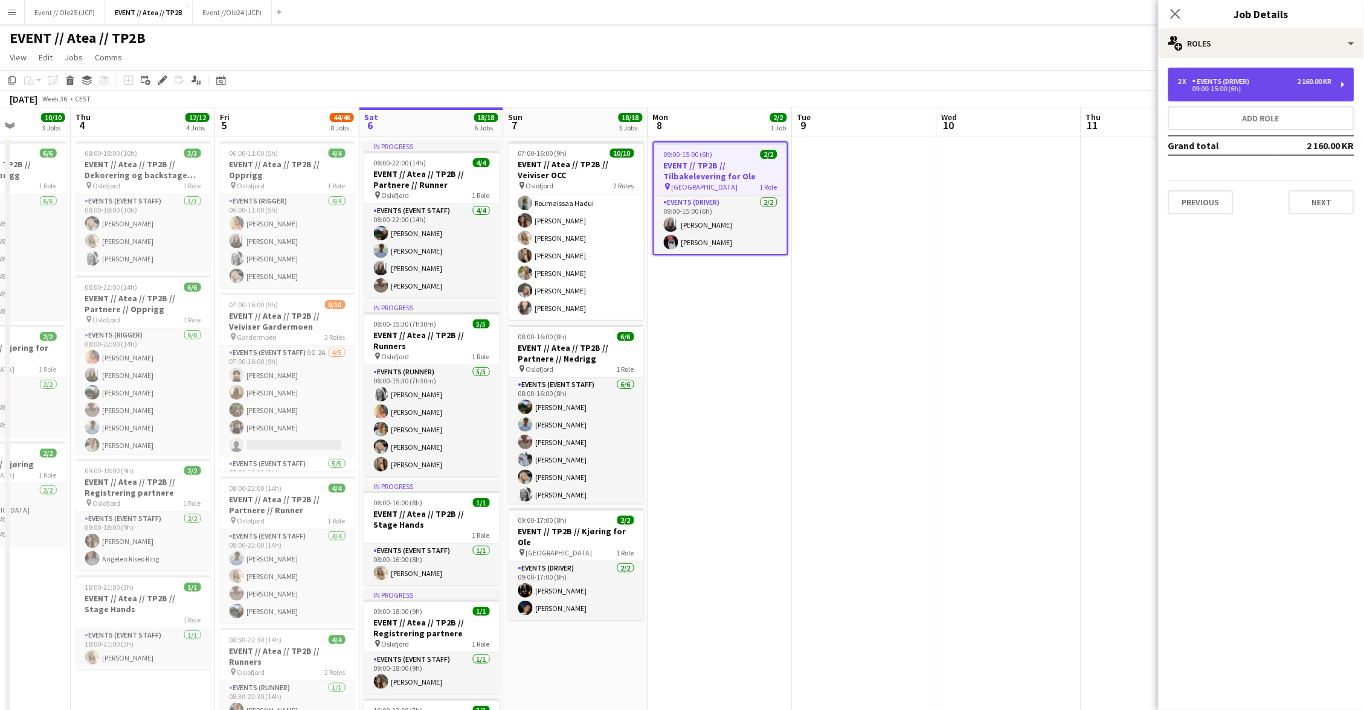
click at [1197, 89] on div "09:00-15:00 (6h)" at bounding box center [1255, 89] width 154 height 6
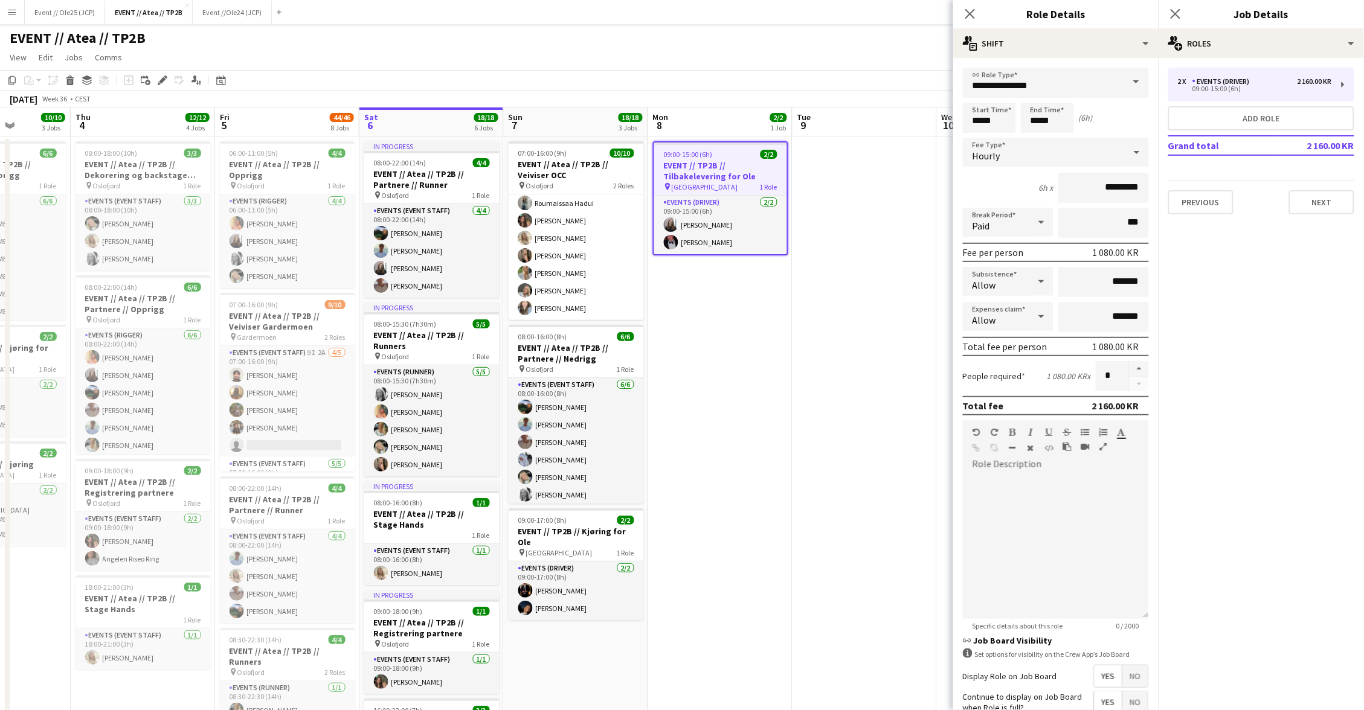
drag, startPoint x: 1140, startPoint y: 364, endPoint x: 1146, endPoint y: 352, distance: 13.0
click at [1140, 364] on button "button" at bounding box center [1139, 369] width 19 height 16
type input "*"
click at [1220, 97] on div "2 x Events (Driver) 2 160.00 KR 09:00-15:00 (6h)" at bounding box center [1261, 85] width 186 height 34
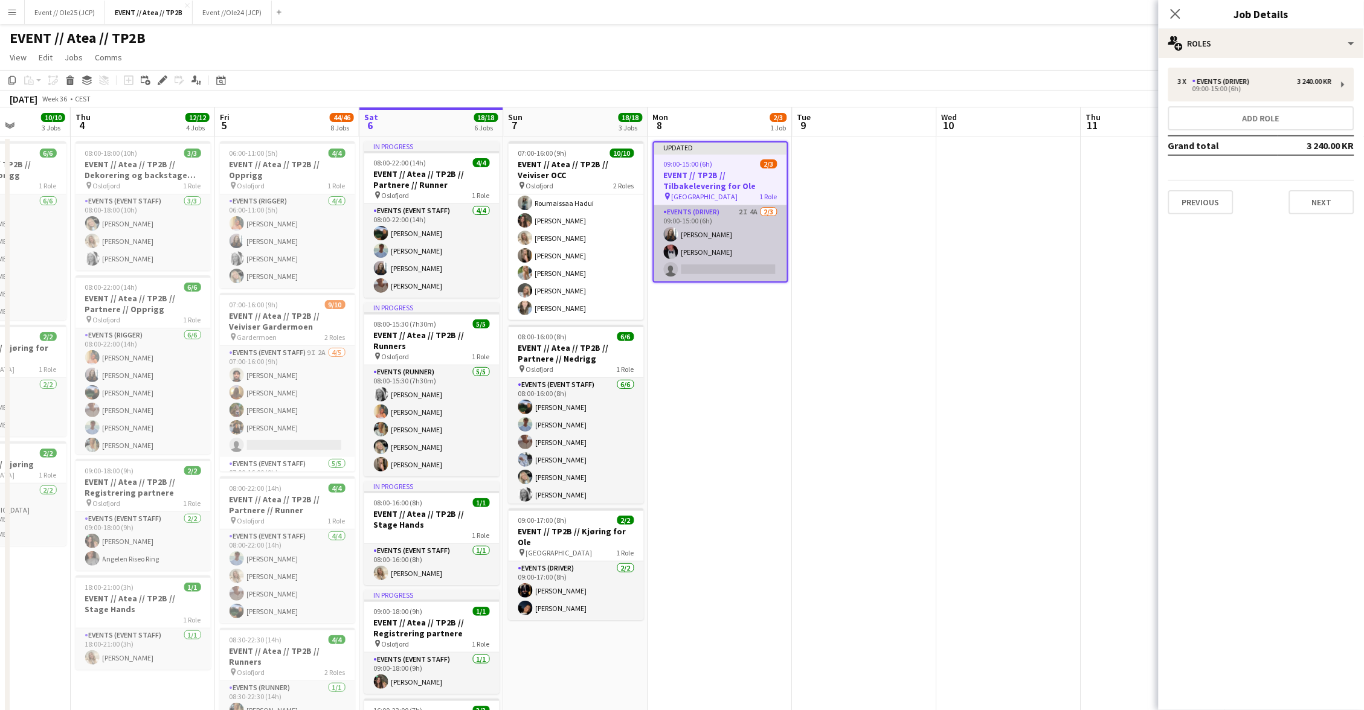
click at [742, 234] on app-card-role "Events (Driver) 2I 4A [DATE] 09:00-15:00 (6h) [PERSON_NAME] single-neutral-acti…" at bounding box center [720, 243] width 133 height 76
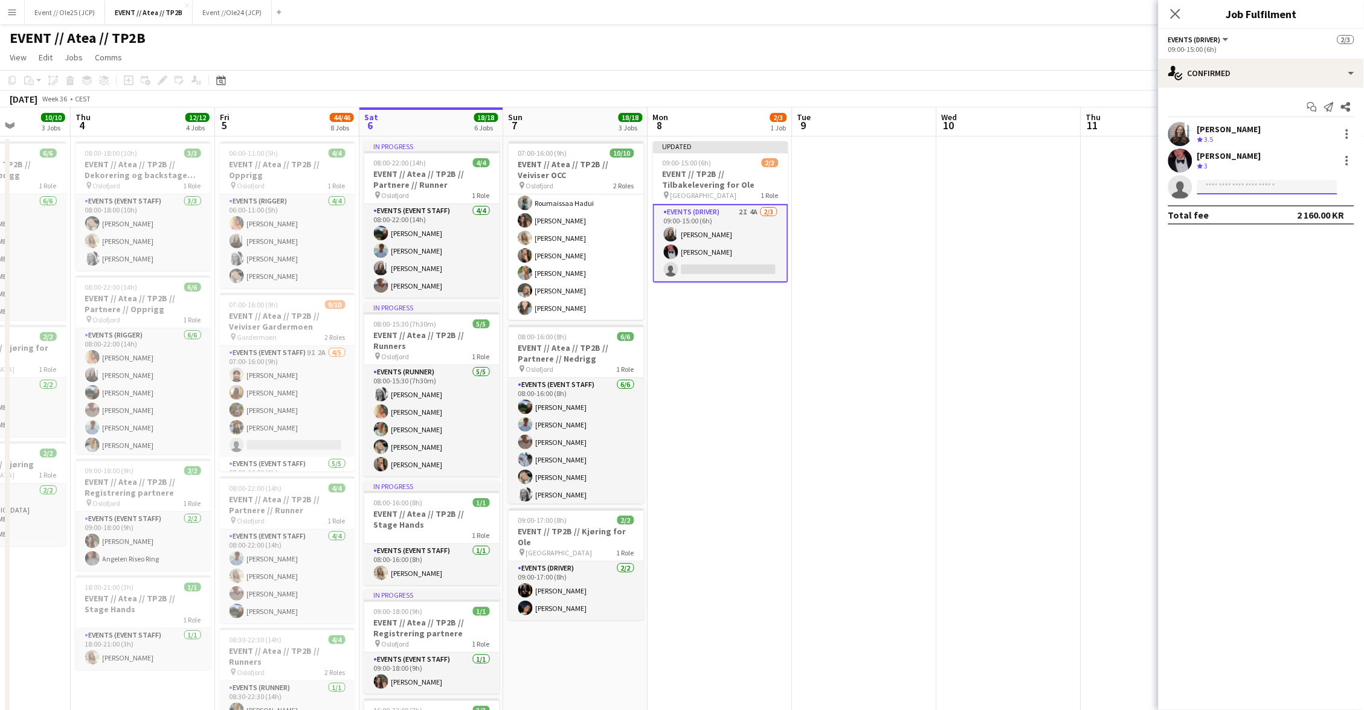
click at [1244, 187] on input at bounding box center [1267, 187] width 140 height 14
type input "******"
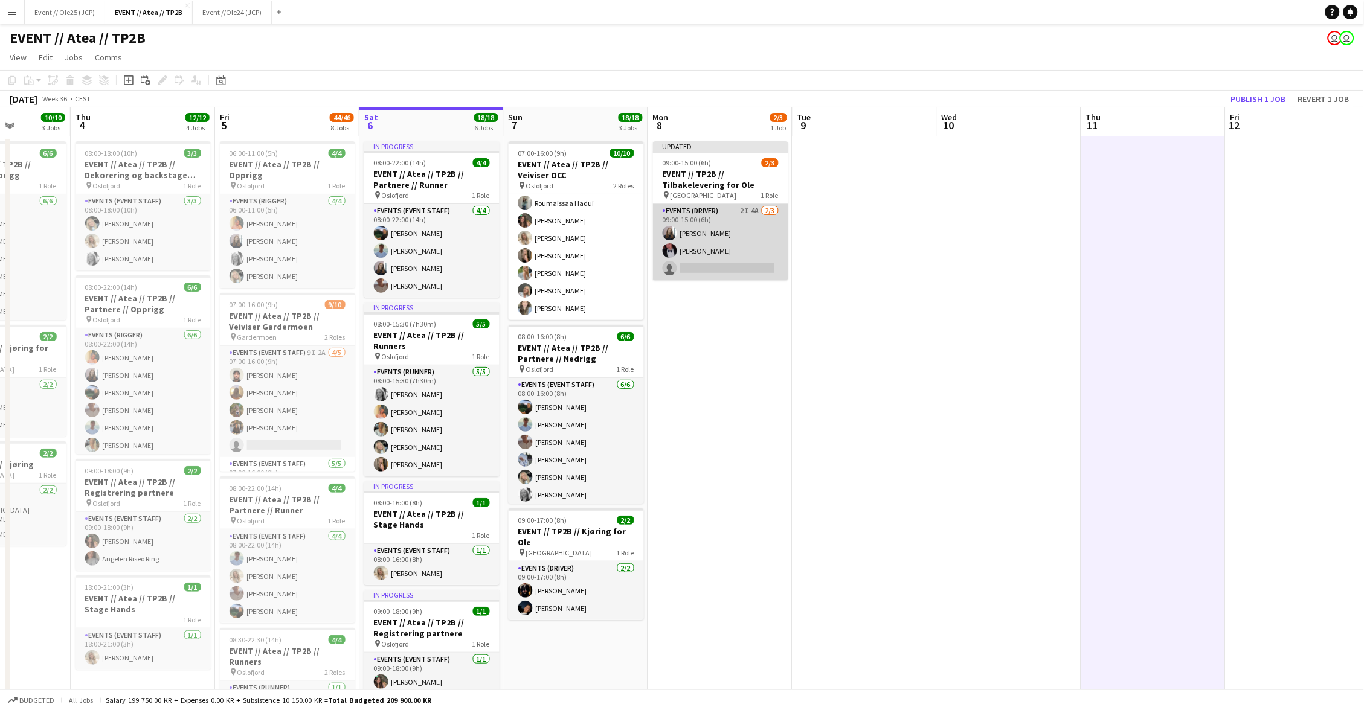
click at [759, 227] on app-card-role "Events (Driver) 2I 4A [DATE] 09:00-15:00 (6h) [PERSON_NAME] single-neutral-acti…" at bounding box center [720, 242] width 135 height 76
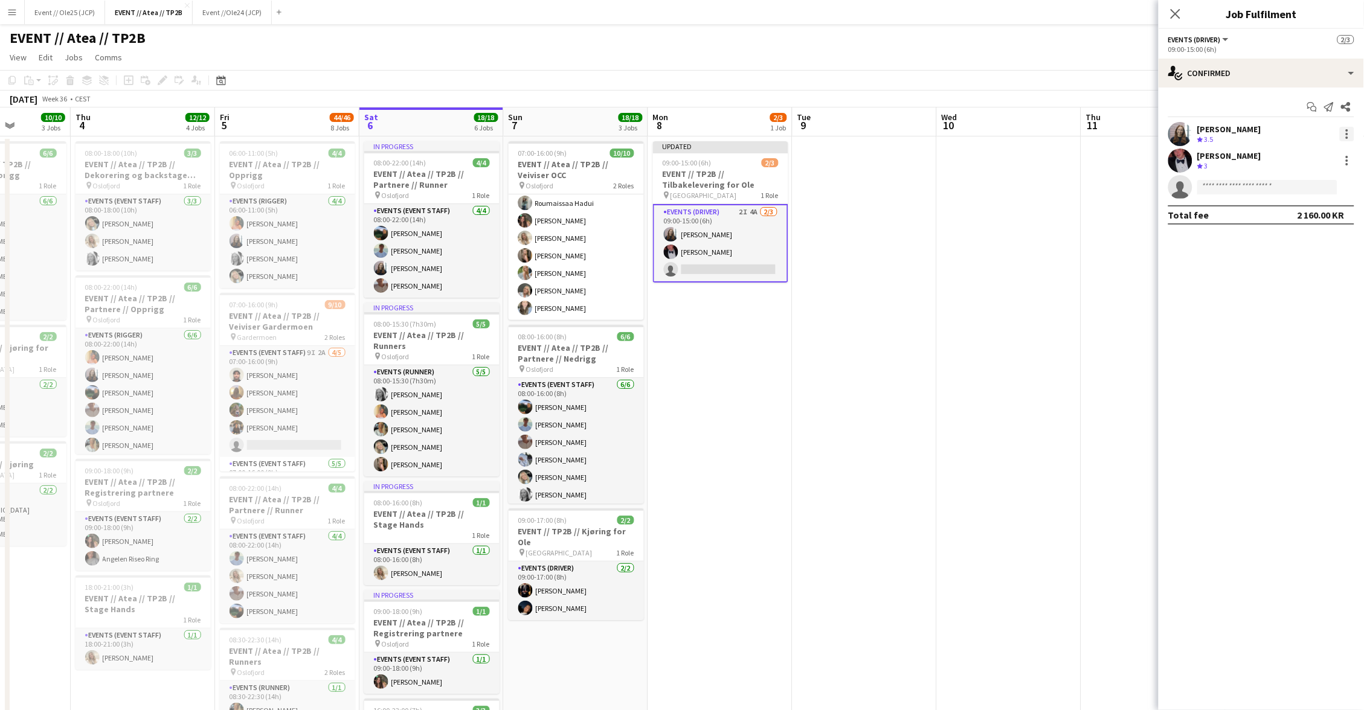
click at [1350, 132] on div at bounding box center [1347, 134] width 14 height 14
click at [1324, 275] on span "Remove" at bounding box center [1307, 271] width 75 height 11
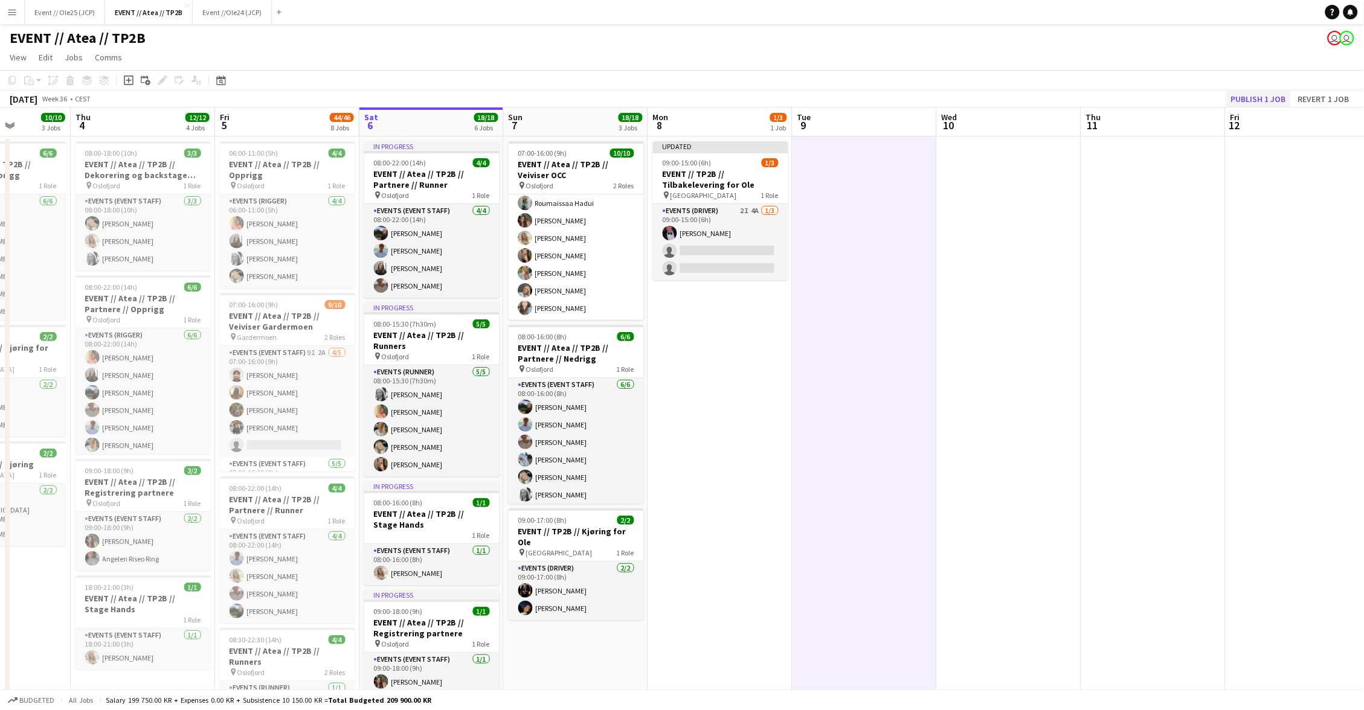
click at [1262, 98] on button "Publish 1 job" at bounding box center [1258, 99] width 65 height 16
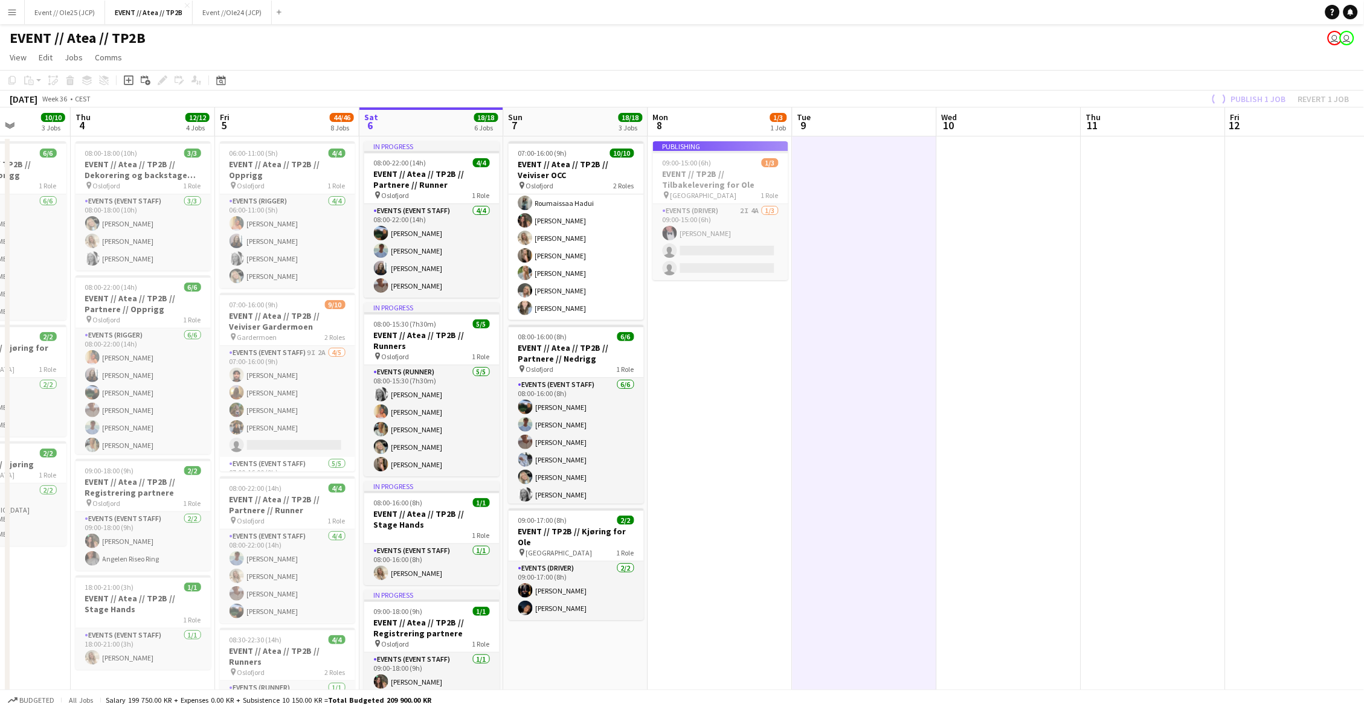
click at [738, 249] on app-job-card "Publishing 09:00-15:00 (6h) 1/3 EVENT // TP2B // Tilbakelevering for Ole pin Os…" at bounding box center [720, 210] width 135 height 139
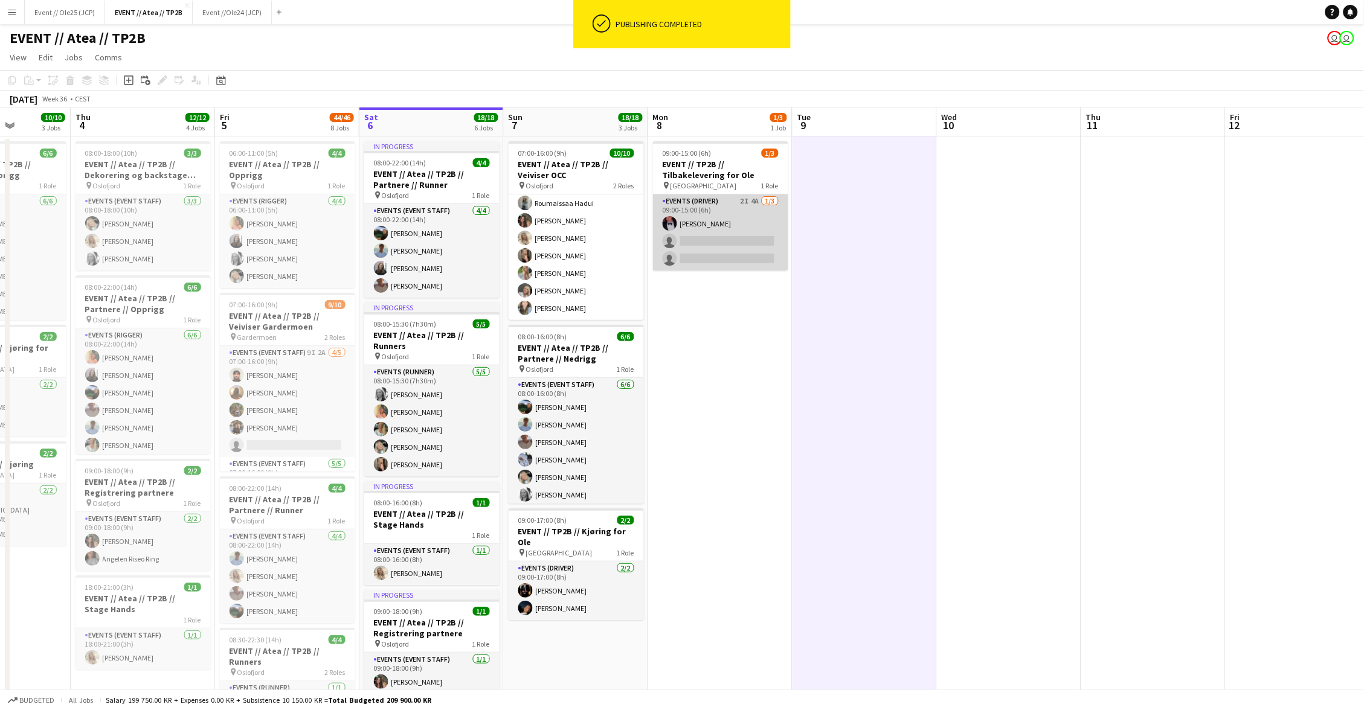
click at [739, 231] on app-card-role "Events (Driver) 2I 4A [DATE] 09:00-15:00 (6h) [PERSON_NAME] single-neutral-acti…" at bounding box center [720, 233] width 135 height 76
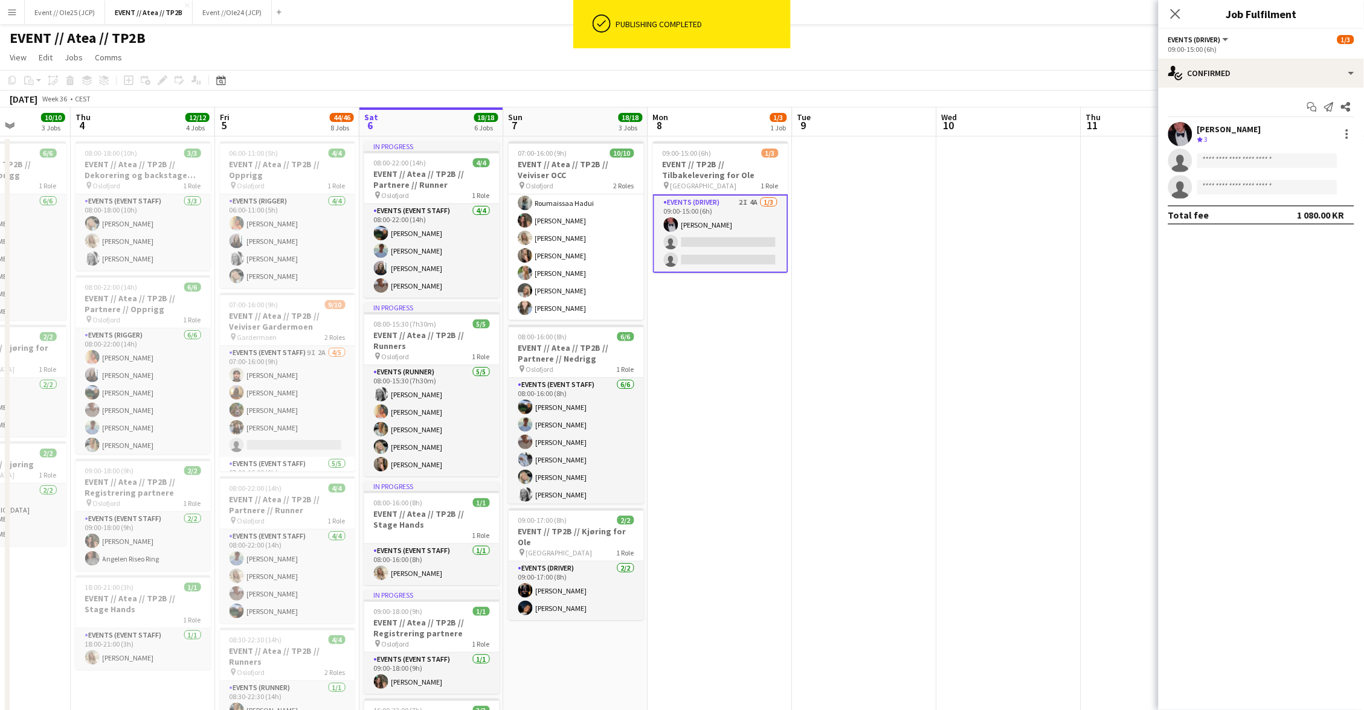
drag, startPoint x: 732, startPoint y: 178, endPoint x: 509, endPoint y: 138, distance: 226.4
click at [732, 178] on h3 "EVENT // TP2B // Tilbakelevering for Ole" at bounding box center [720, 170] width 135 height 22
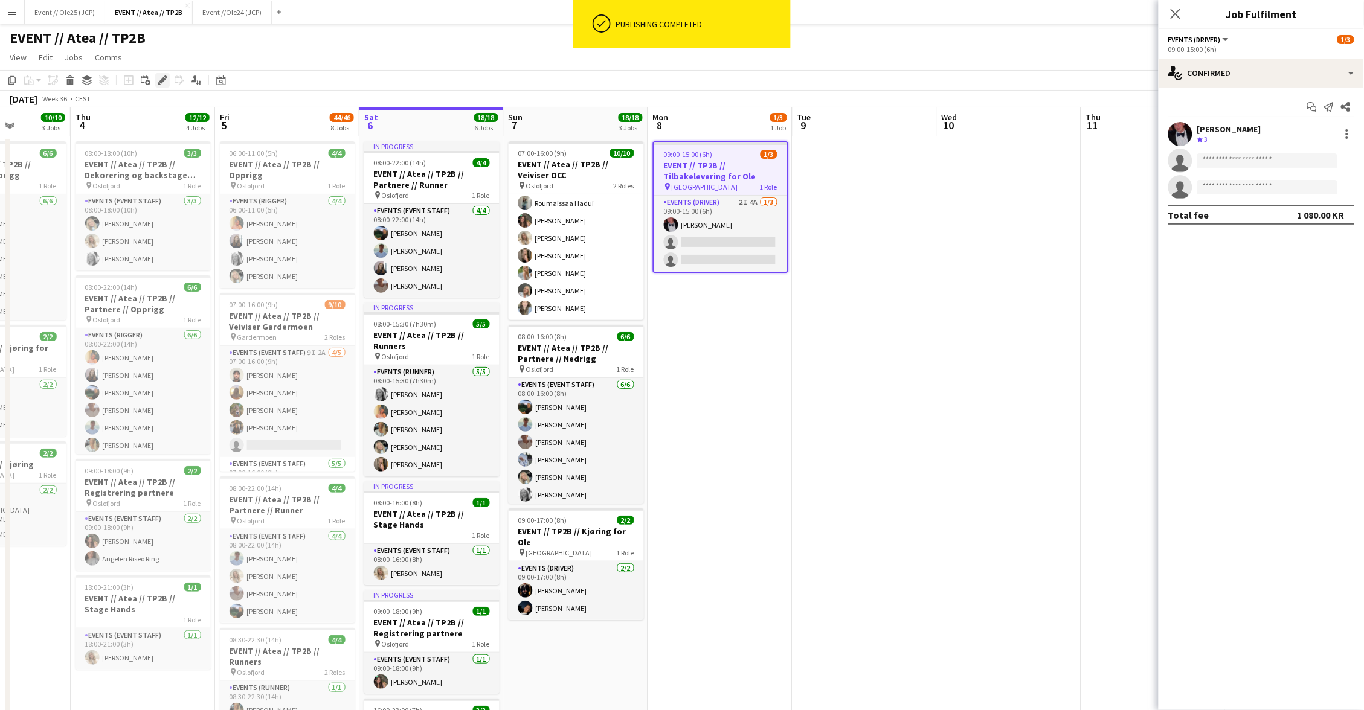
click at [166, 77] on icon at bounding box center [165, 77] width 3 height 3
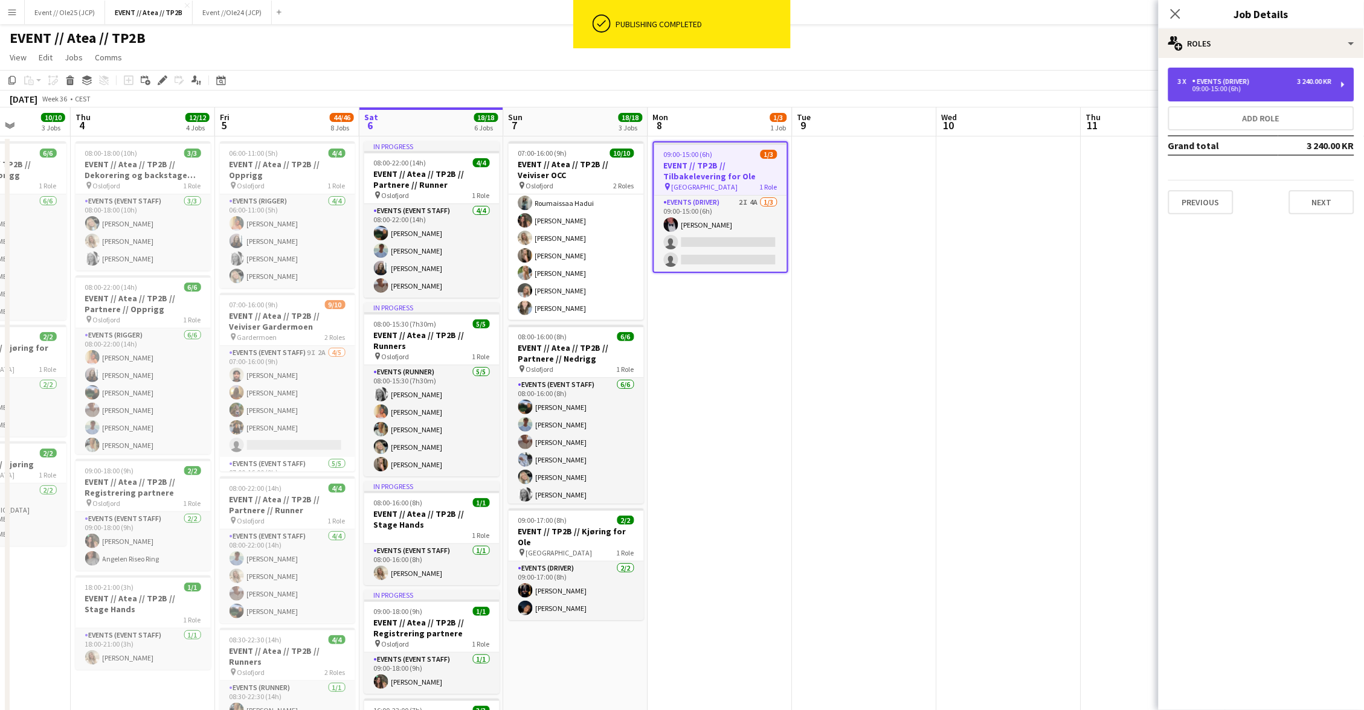
drag, startPoint x: 1293, startPoint y: 91, endPoint x: 1285, endPoint y: 95, distance: 9.5
click at [1292, 91] on div "3 x Events (Driver) 3 240.00 KR 09:00-15:00 (6h)" at bounding box center [1261, 85] width 186 height 34
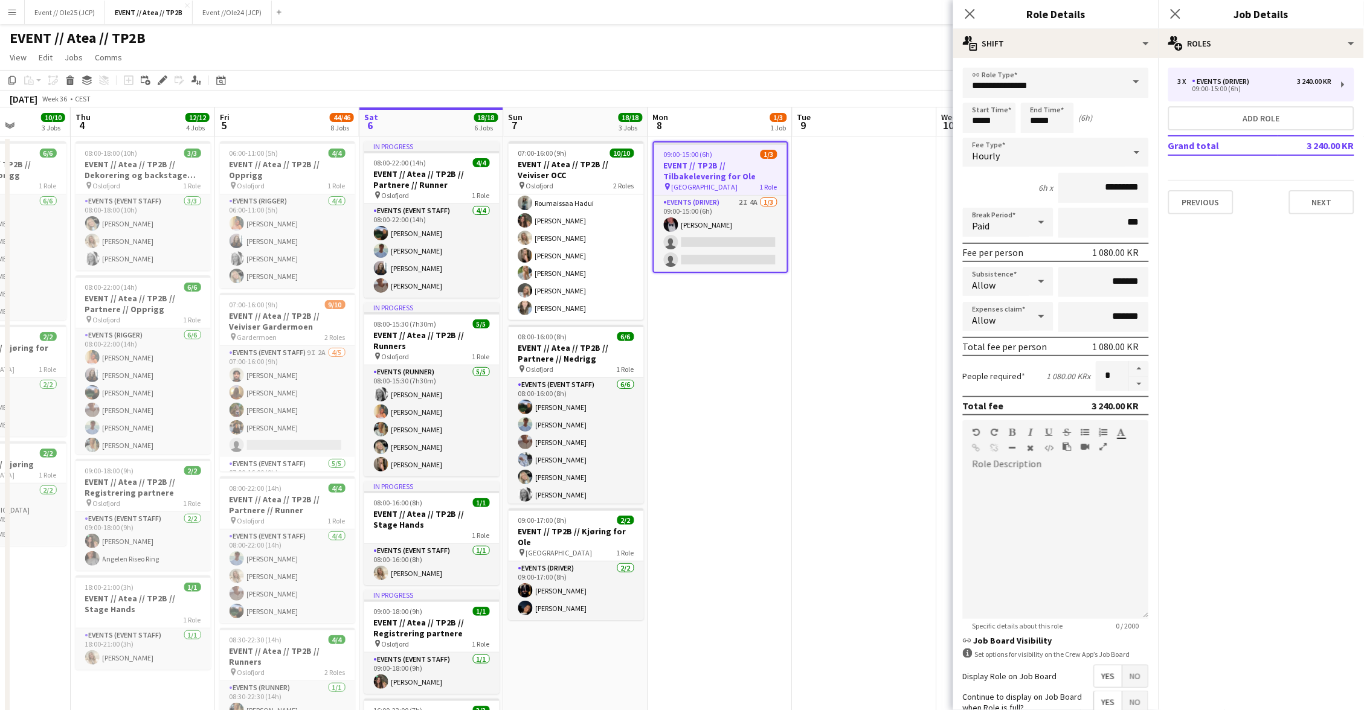
drag, startPoint x: 1142, startPoint y: 380, endPoint x: 1169, endPoint y: 328, distance: 58.4
click at [1142, 379] on button "button" at bounding box center [1139, 384] width 19 height 15
type input "*"
drag, startPoint x: 1229, startPoint y: 92, endPoint x: 1163, endPoint y: 108, distance: 67.7
click at [1228, 93] on div "3 x Events (Driver) 3 240.00 KR 09:00-15:00 (6h)" at bounding box center [1261, 85] width 186 height 34
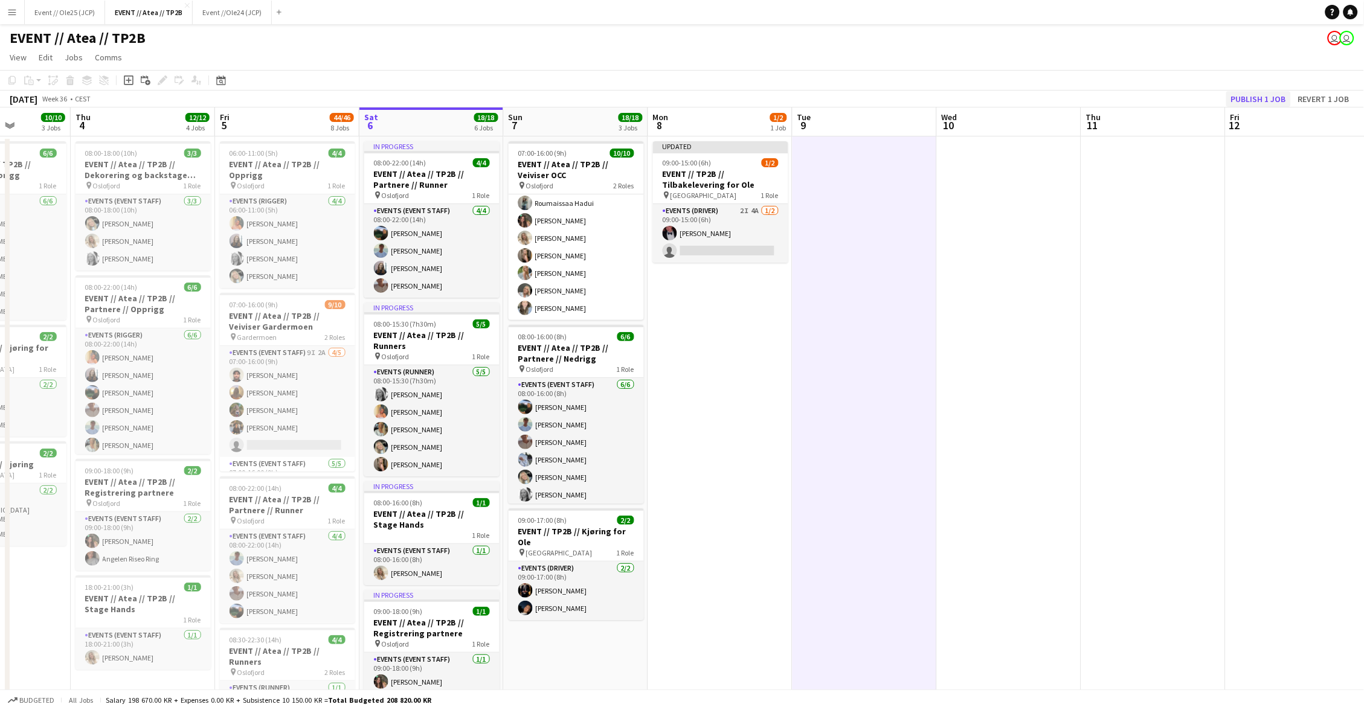
drag, startPoint x: 1292, startPoint y: 89, endPoint x: 1281, endPoint y: 98, distance: 14.2
click at [1292, 89] on app-toolbar "Copy Paste Paste Command V Paste with crew Command Shift V Paste linked Job [GE…" at bounding box center [682, 80] width 1364 height 21
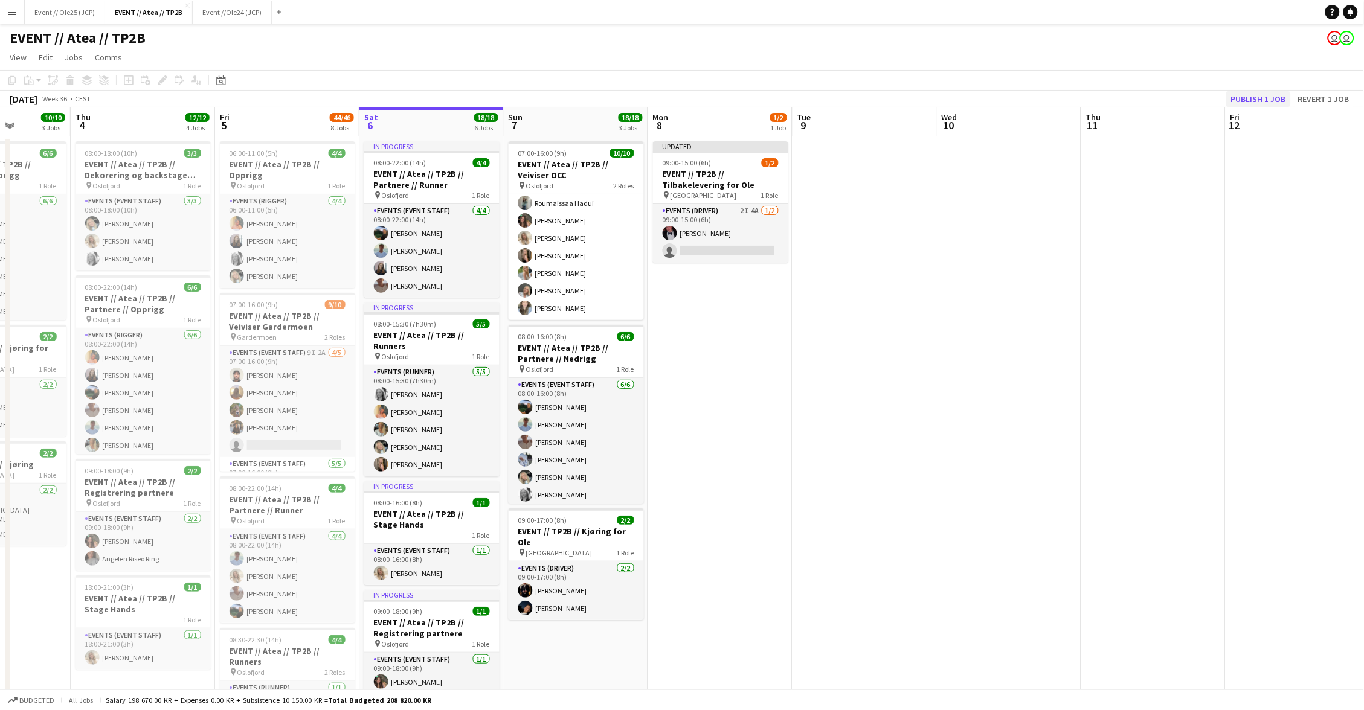
click at [1279, 99] on button "Publish 1 job" at bounding box center [1258, 99] width 65 height 16
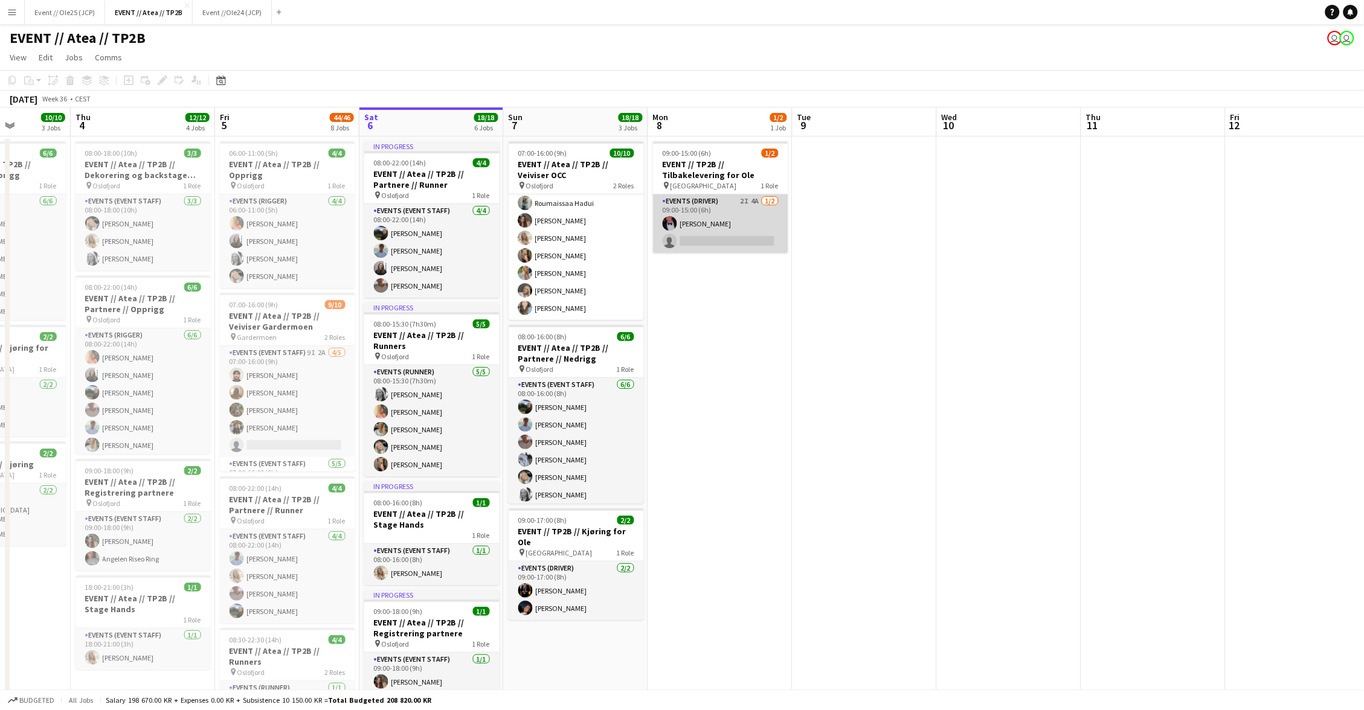
click at [709, 224] on app-card-role "Events (Driver) 2I 4A [DATE] 09:00-15:00 (6h) [PERSON_NAME] single-neutral-acti…" at bounding box center [720, 224] width 135 height 59
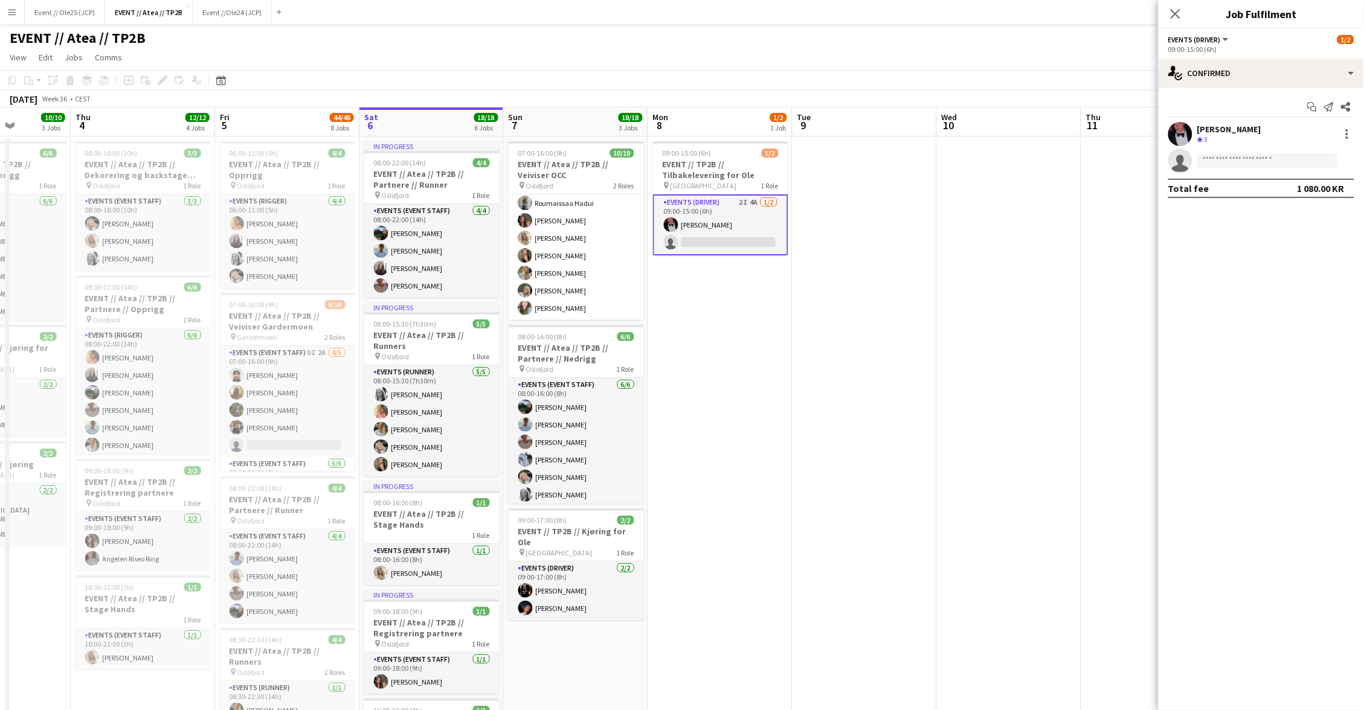
click at [1274, 176] on app-confirmed-crew "[PERSON_NAME] Crew rating 3 single-neutral-actions Total fee 1 080.00 KR" at bounding box center [1261, 160] width 205 height 76
click at [1275, 167] on app-invite-slot "single-neutral-actions" at bounding box center [1261, 161] width 205 height 24
click at [1263, 160] on input at bounding box center [1267, 160] width 140 height 14
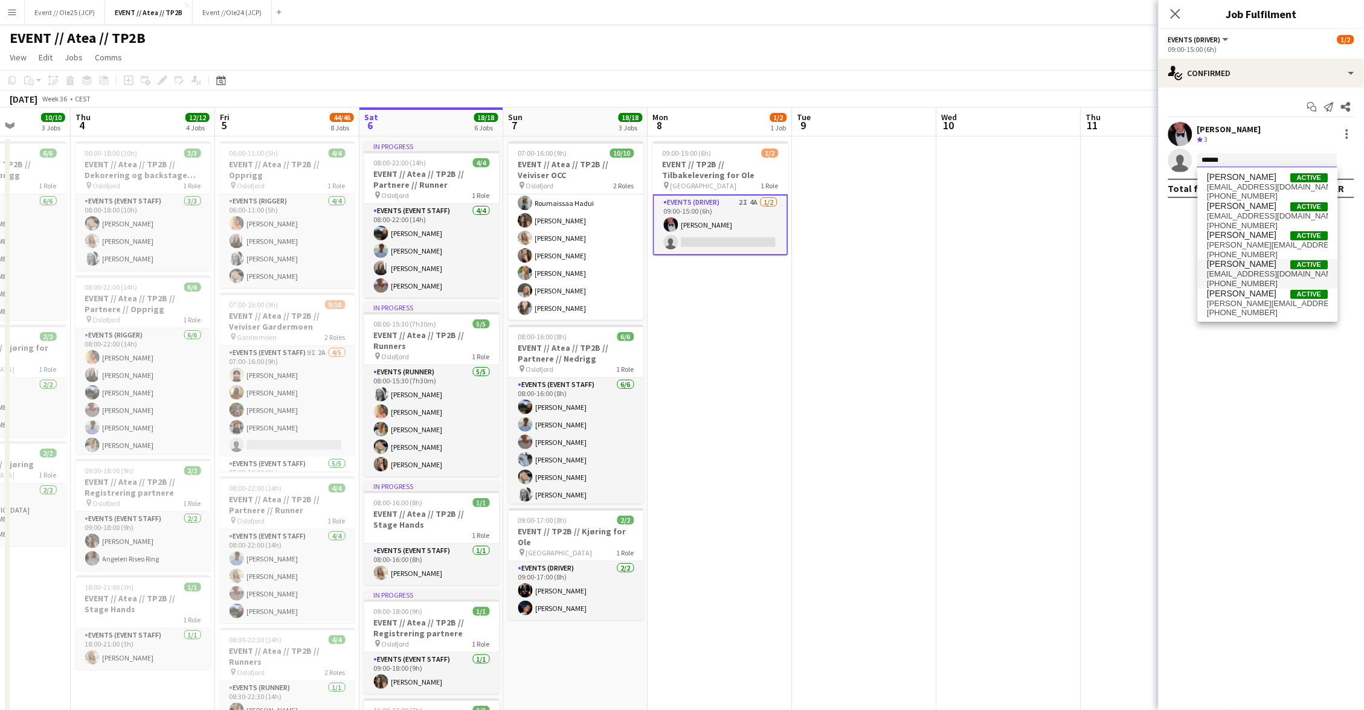
type input "******"
click at [1247, 268] on span "[PERSON_NAME]" at bounding box center [1242, 264] width 69 height 10
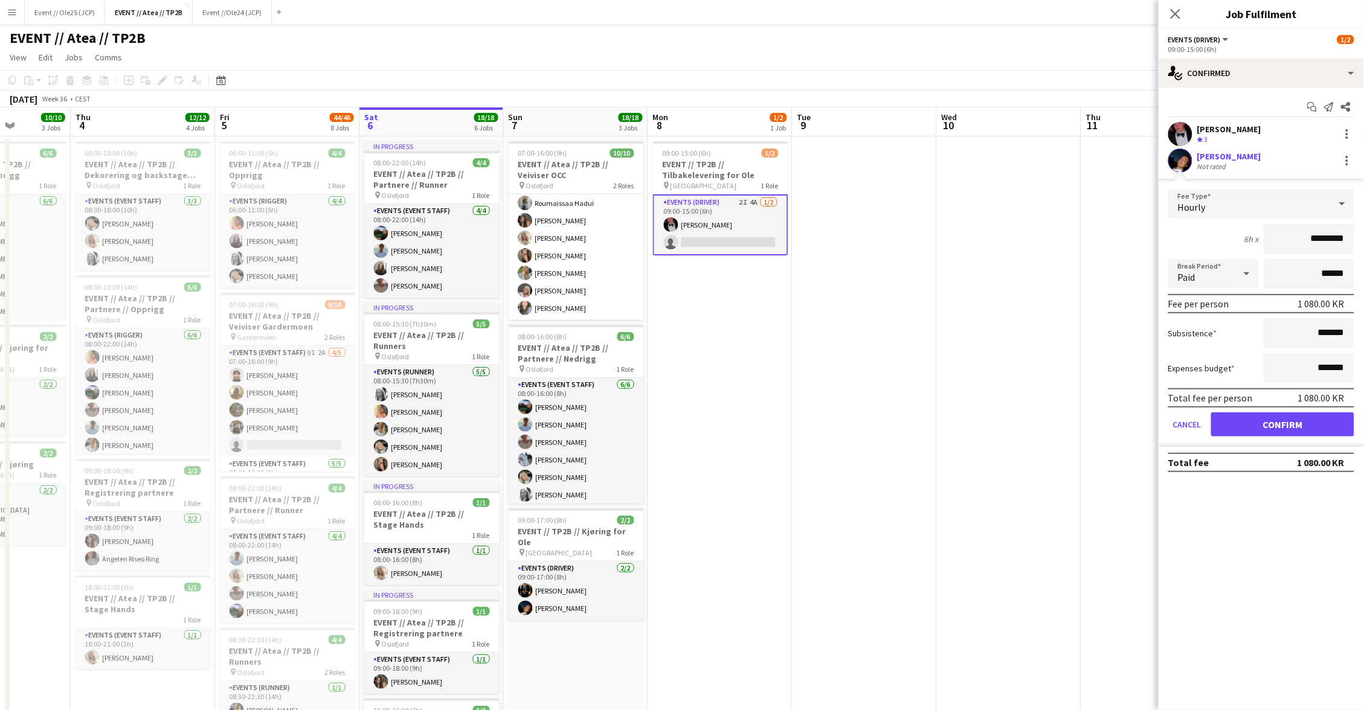
click at [1277, 422] on button "Confirm" at bounding box center [1282, 425] width 143 height 24
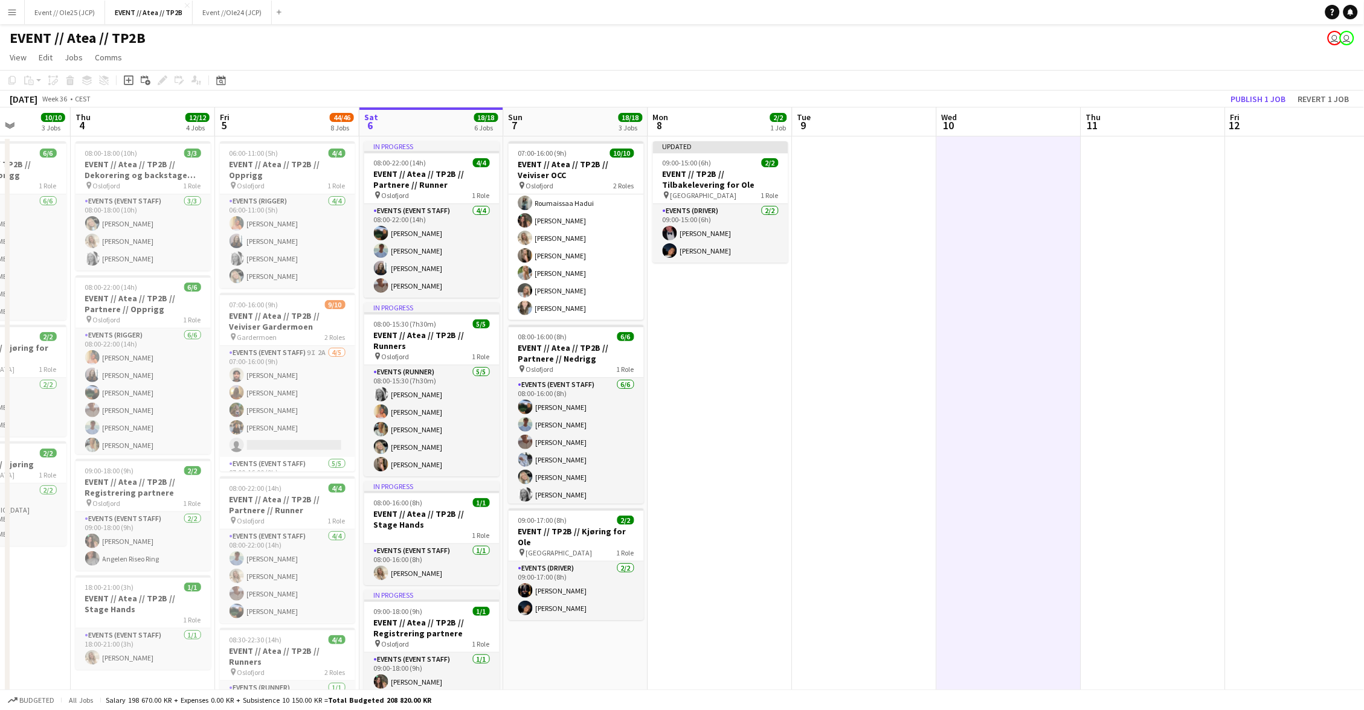
drag, startPoint x: 962, startPoint y: 57, endPoint x: 1275, endPoint y: 79, distance: 314.3
click at [965, 56] on app-page-menu "View Day view expanded Day view collapsed Month view Date picker Jump to [DATE]…" at bounding box center [682, 58] width 1364 height 23
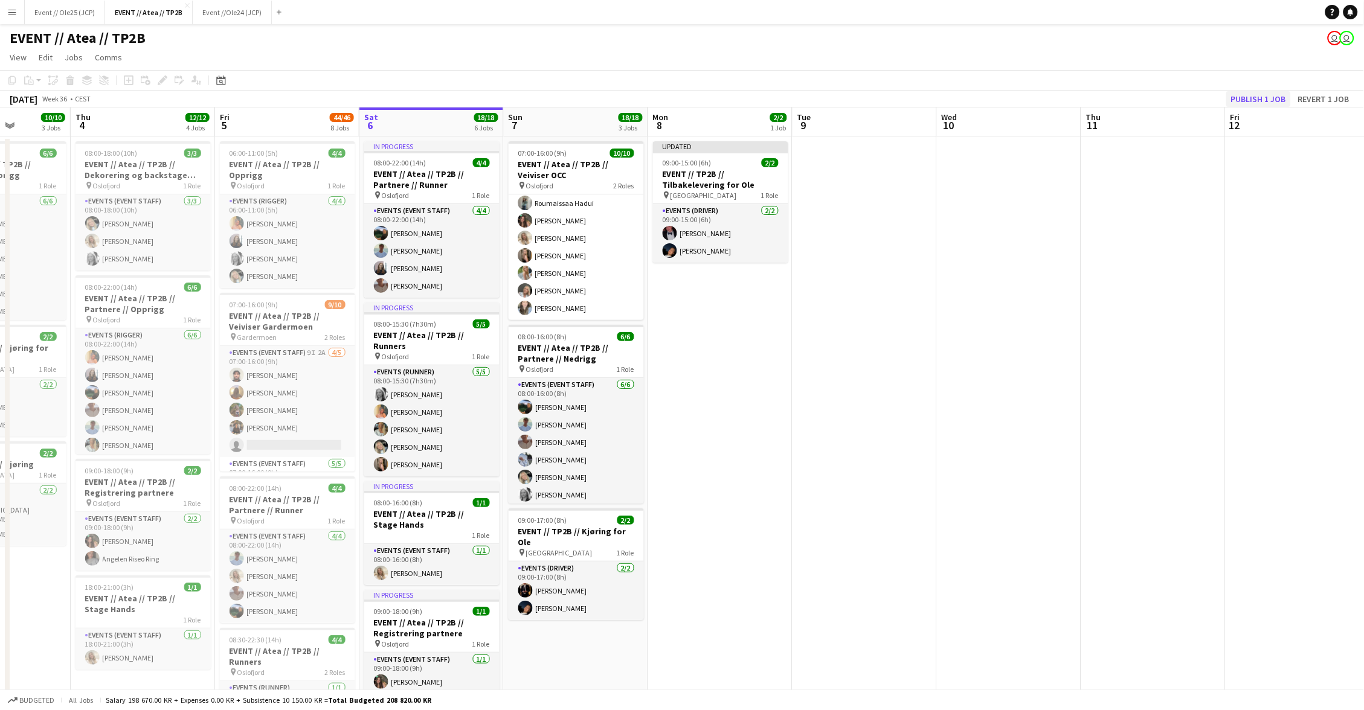
click at [1267, 100] on button "Publish 1 job" at bounding box center [1258, 99] width 65 height 16
